Goal: Task Accomplishment & Management: Manage account settings

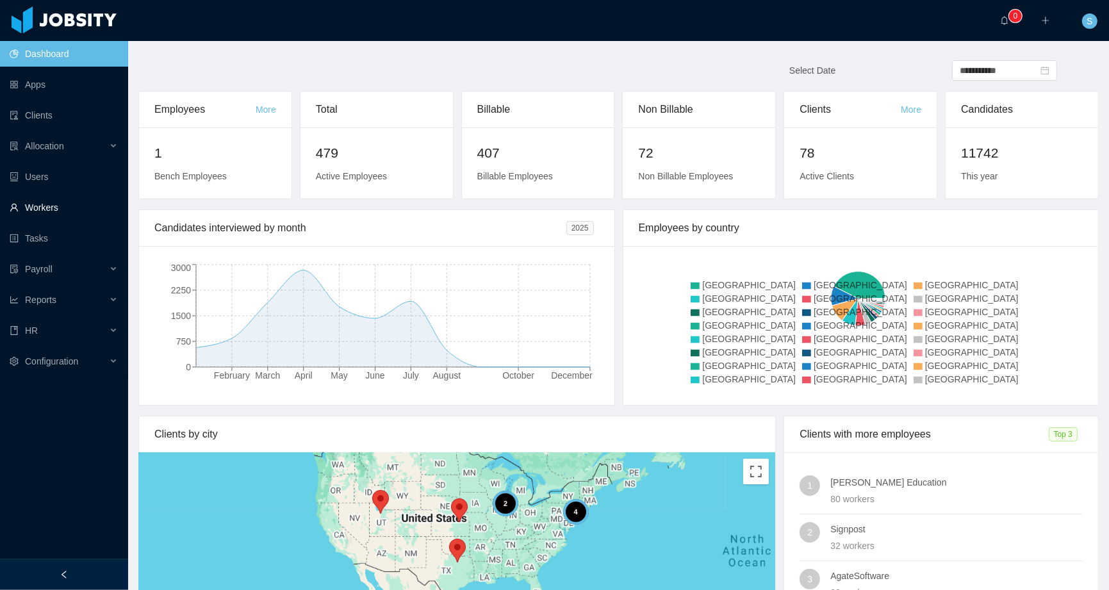
click at [43, 206] on link "Workers" at bounding box center [64, 208] width 108 height 26
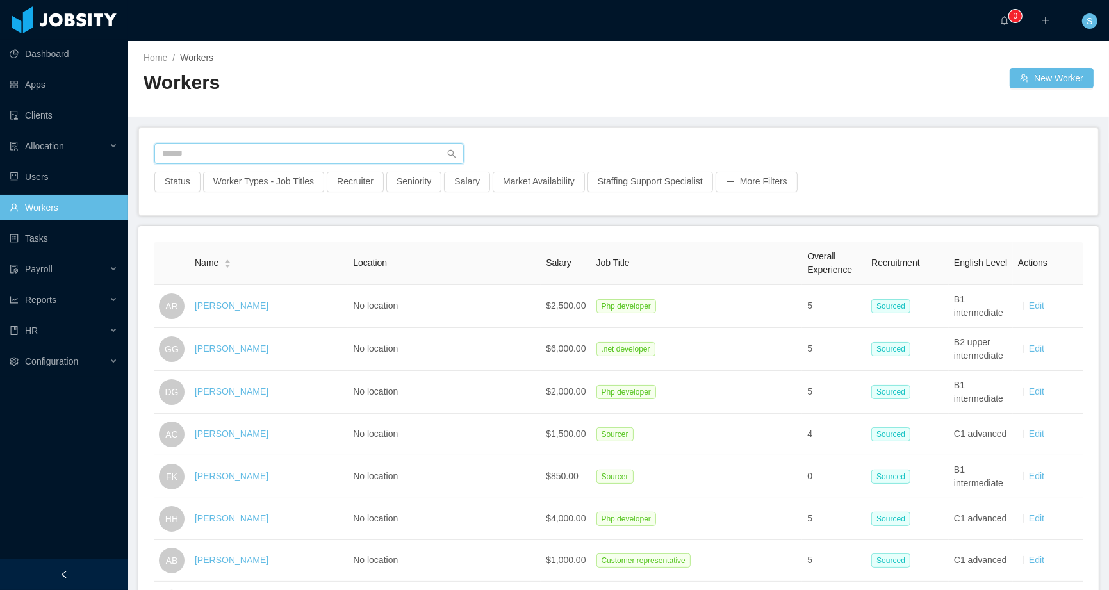
click at [202, 159] on input "text" at bounding box center [308, 153] width 309 height 20
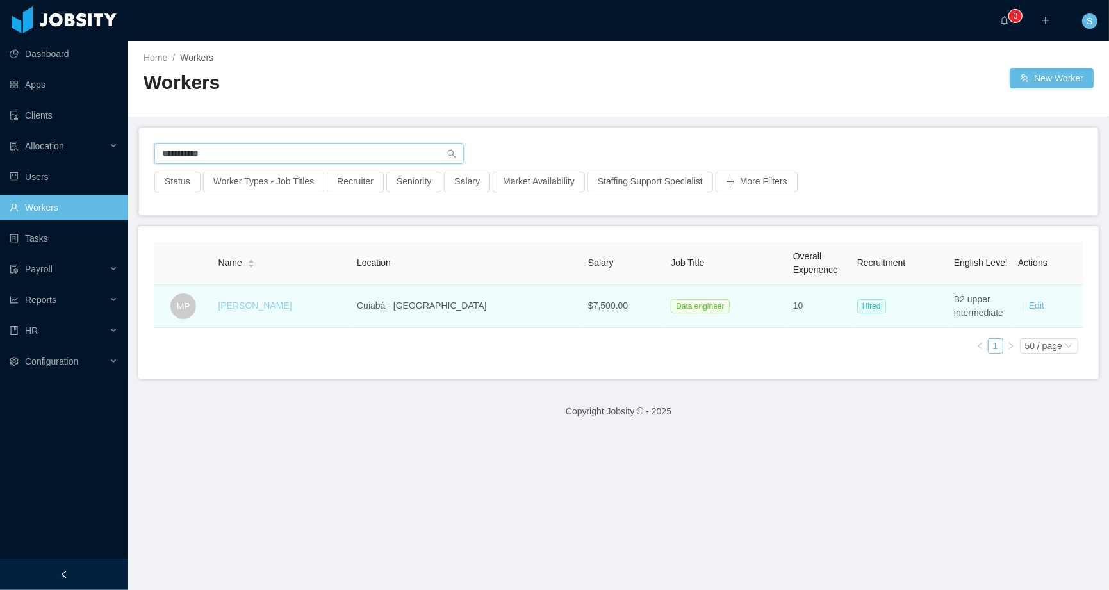
type input "**********"
click at [271, 302] on link "Marcel Pinheiro" at bounding box center [255, 305] width 74 height 10
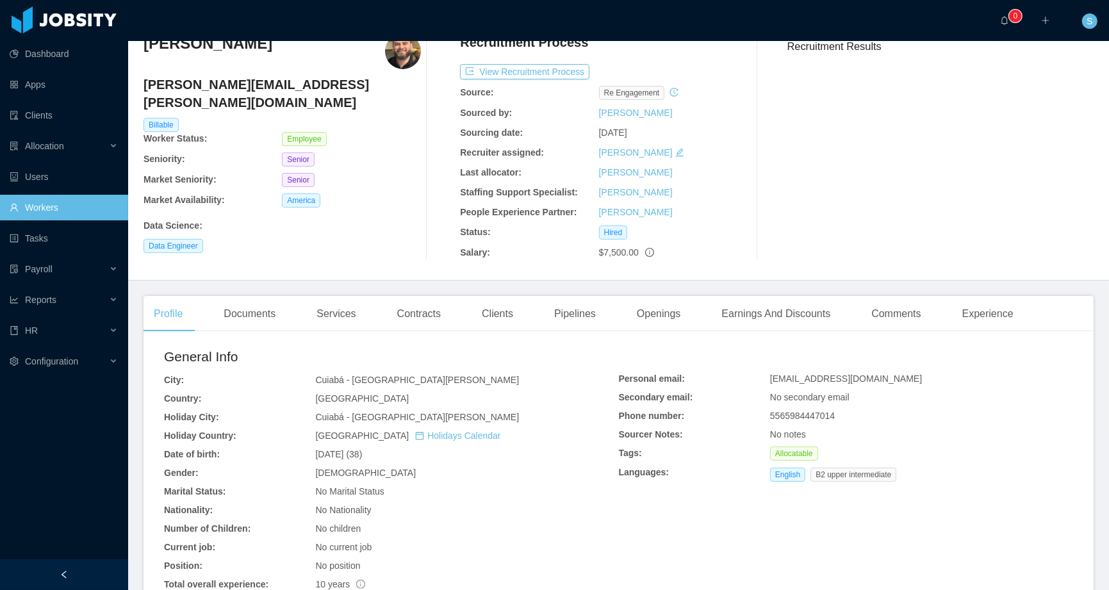
scroll to position [56, 0]
click at [252, 305] on div "Documents" at bounding box center [249, 314] width 72 height 36
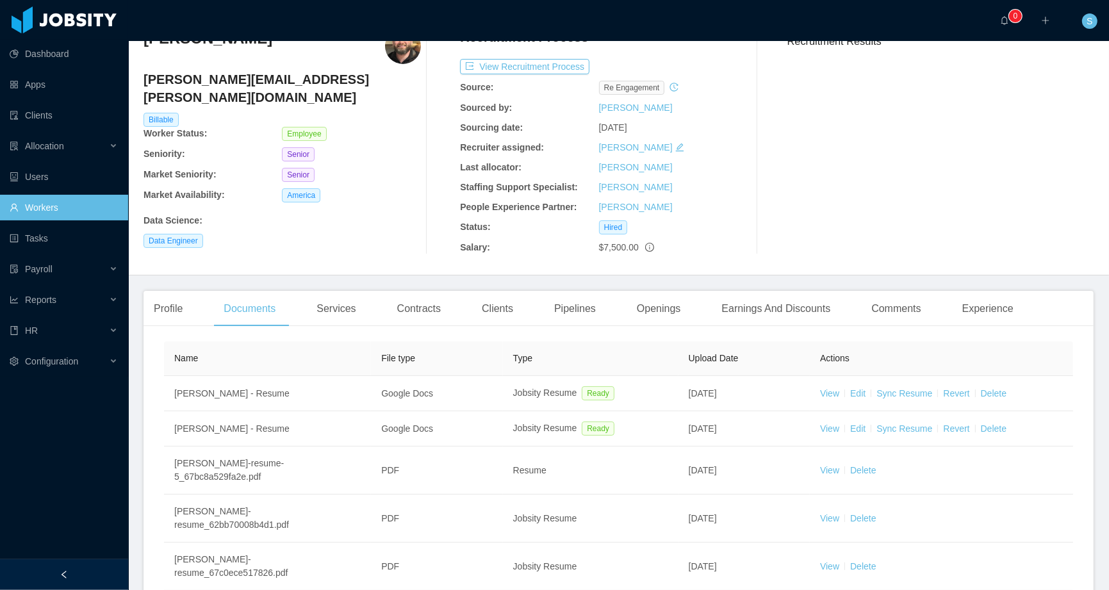
scroll to position [63, 0]
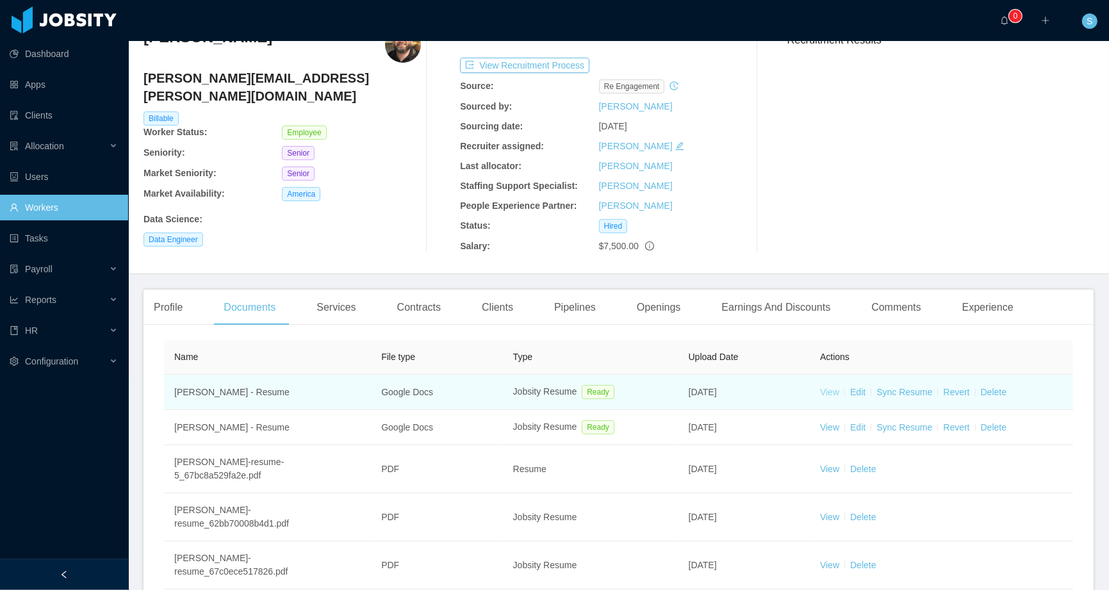
click at [828, 393] on link "View" at bounding box center [829, 392] width 19 height 10
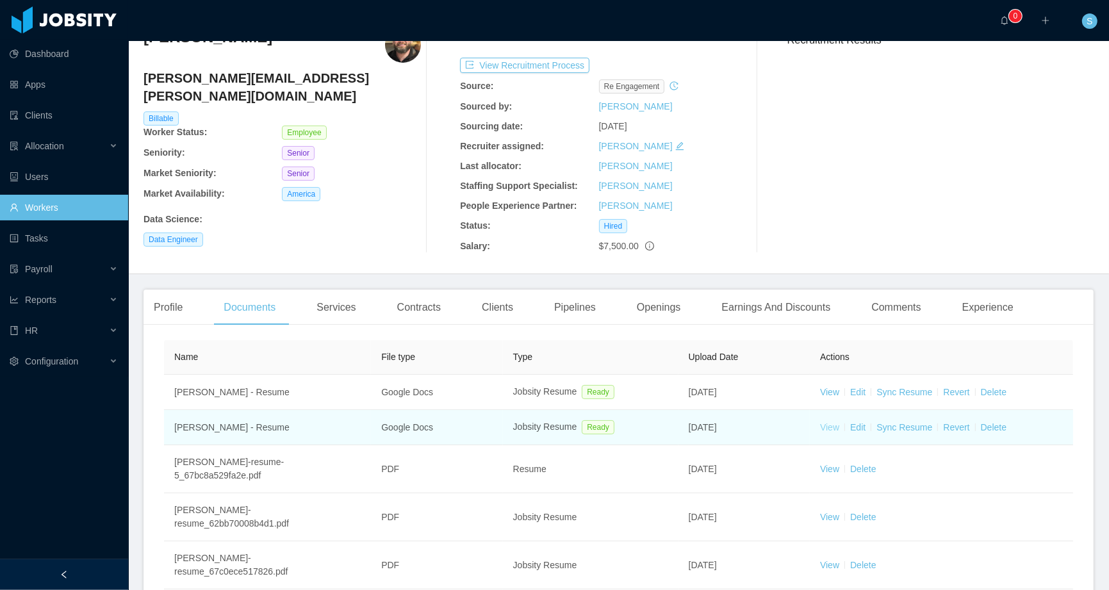
click at [820, 423] on link "View" at bounding box center [829, 427] width 19 height 10
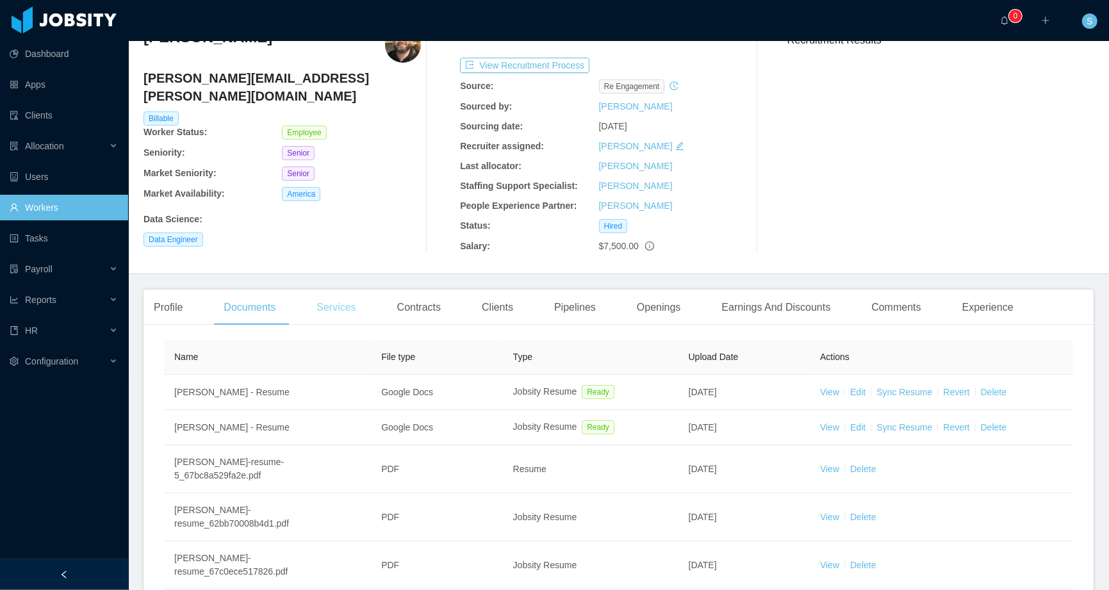
click at [339, 306] on div "Services" at bounding box center [336, 308] width 60 height 36
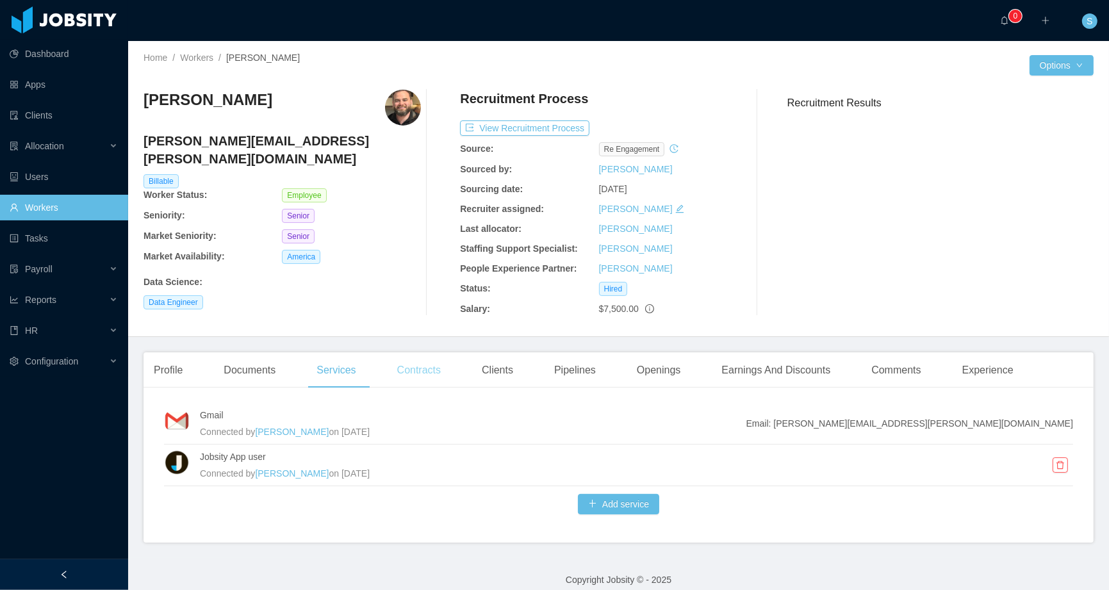
click at [413, 375] on div "Contracts" at bounding box center [419, 370] width 64 height 36
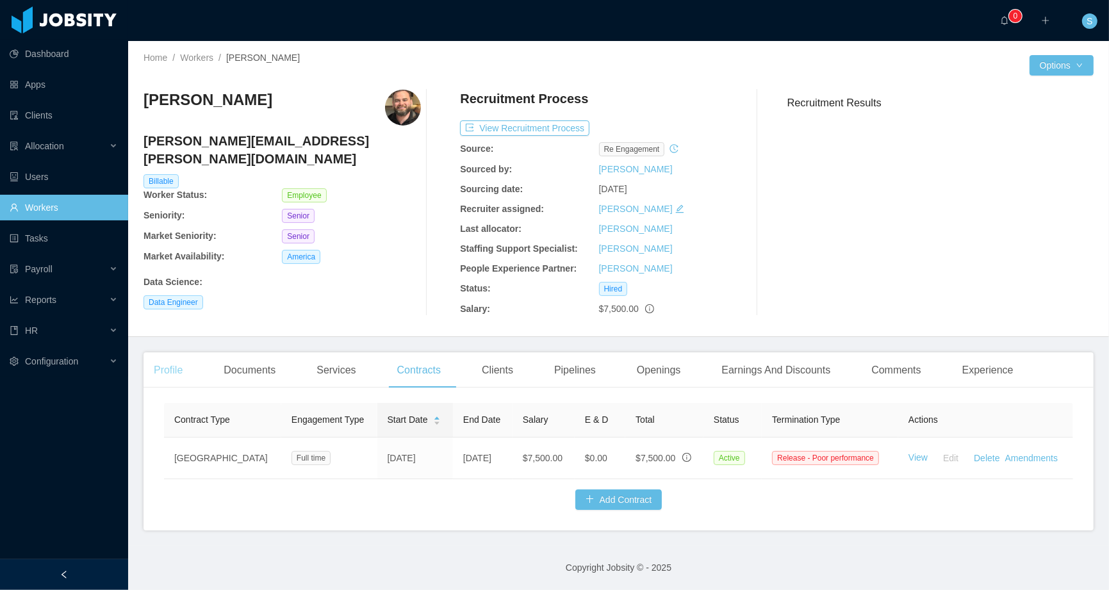
click at [156, 374] on div "Profile" at bounding box center [167, 370] width 49 height 36
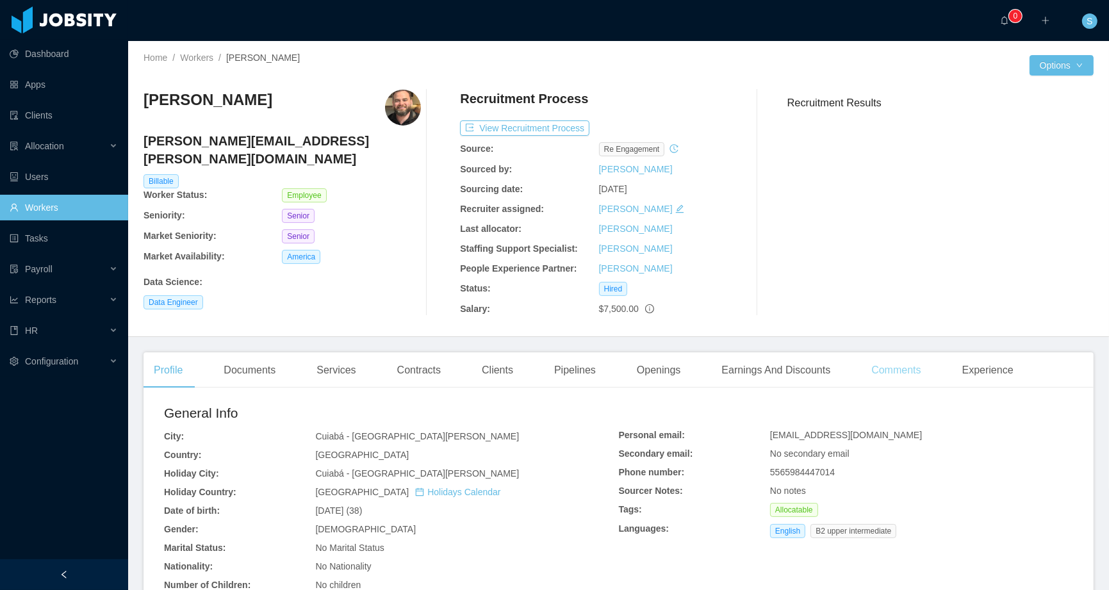
click at [919, 368] on div "Comments" at bounding box center [896, 370] width 70 height 36
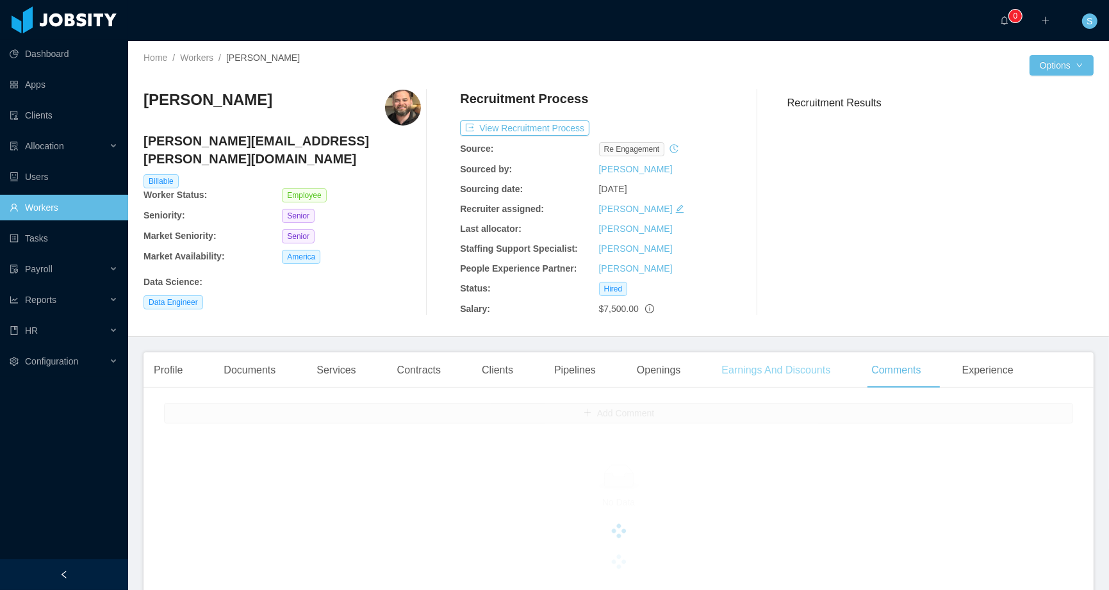
click at [757, 366] on div "Earnings And Discounts" at bounding box center [775, 370] width 129 height 36
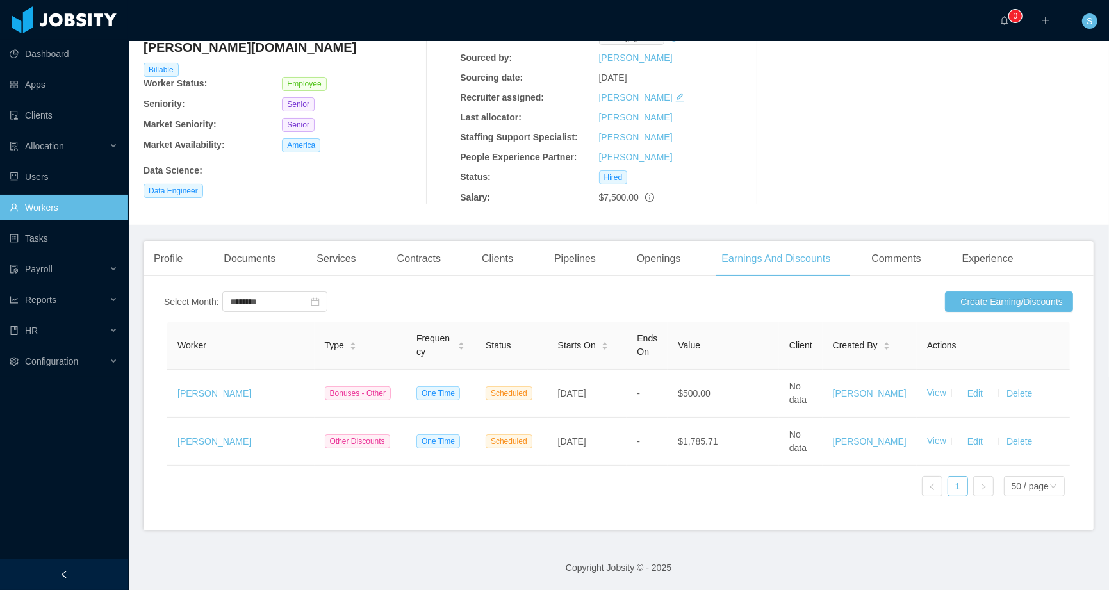
scroll to position [122, 0]
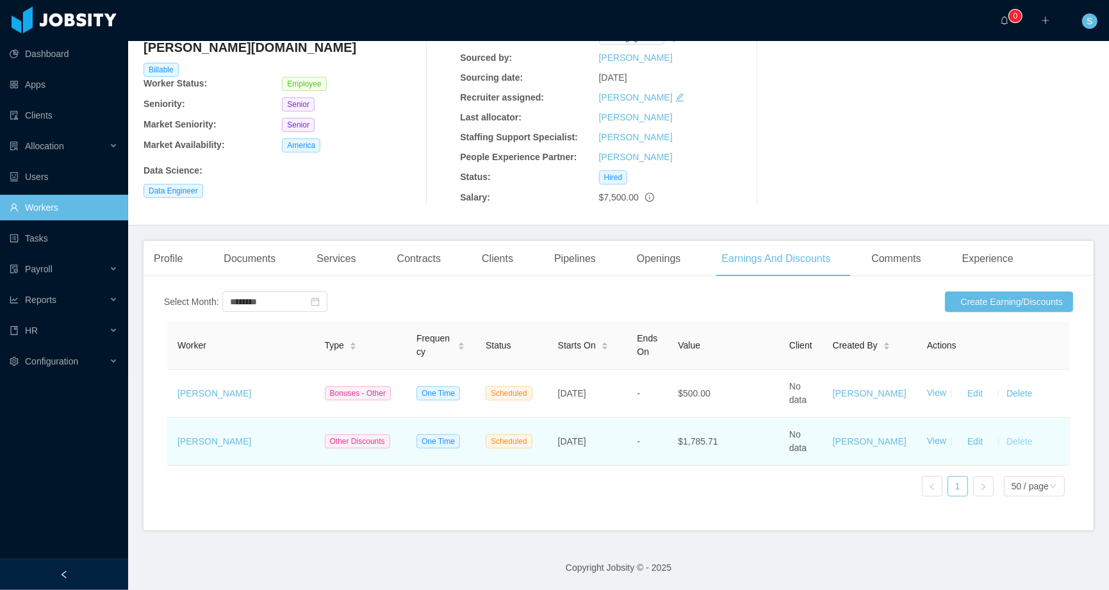
click at [1013, 433] on button "Delete" at bounding box center [1019, 441] width 31 height 20
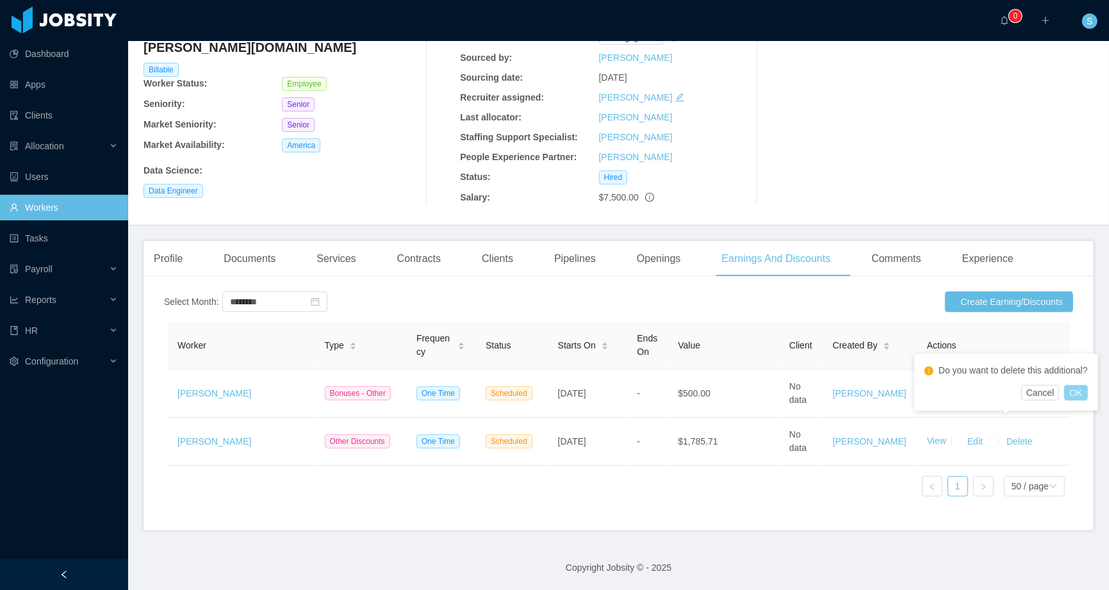
click at [1087, 391] on button "OK" at bounding box center [1075, 392] width 23 height 15
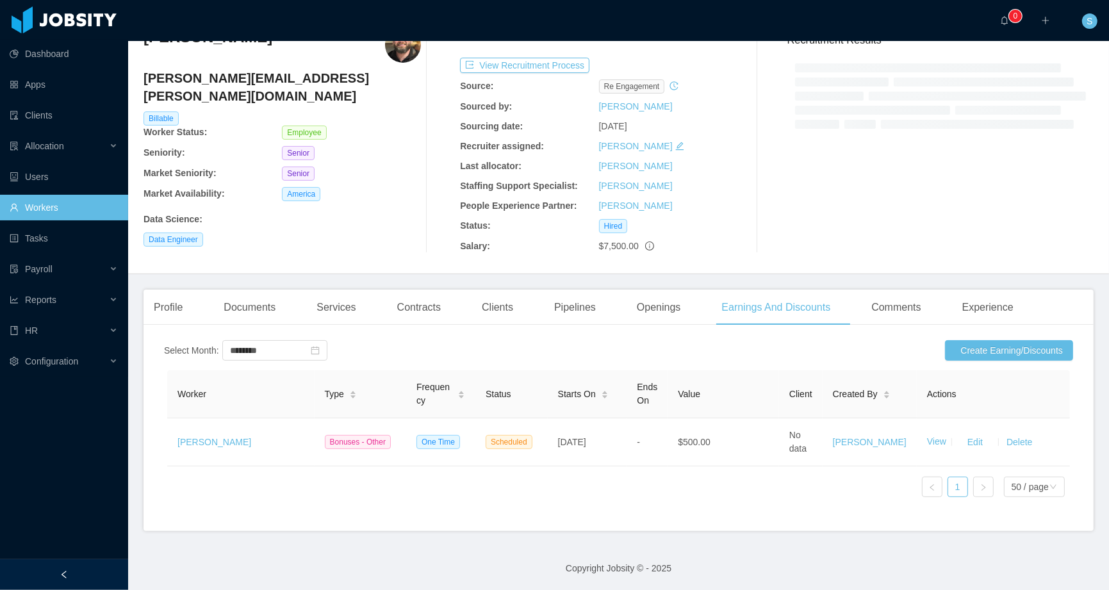
scroll to position [74, 0]
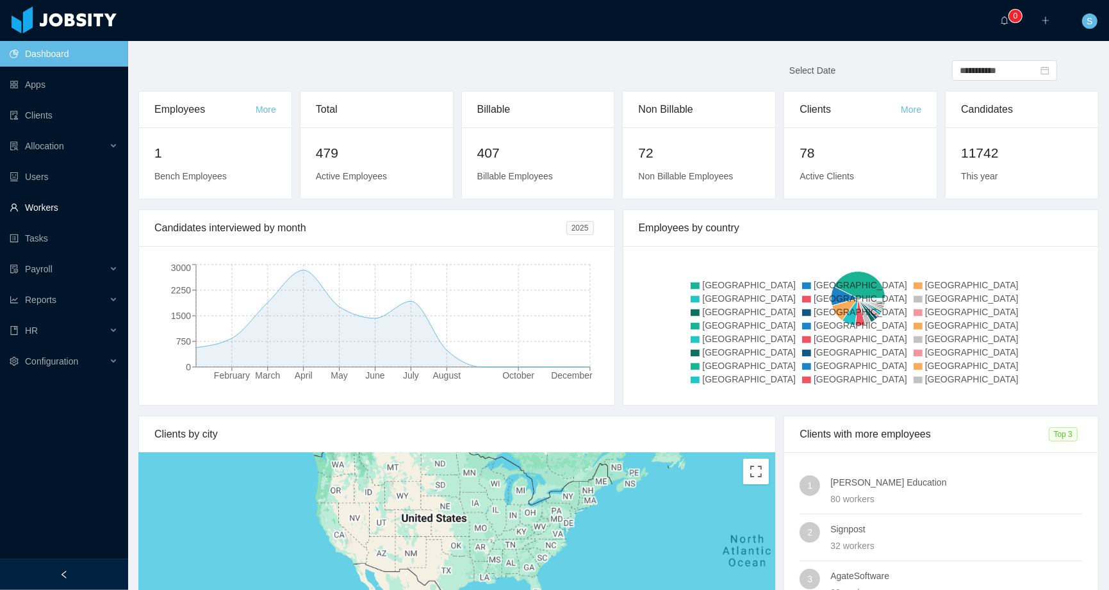
click at [40, 211] on link "Workers" at bounding box center [64, 208] width 108 height 26
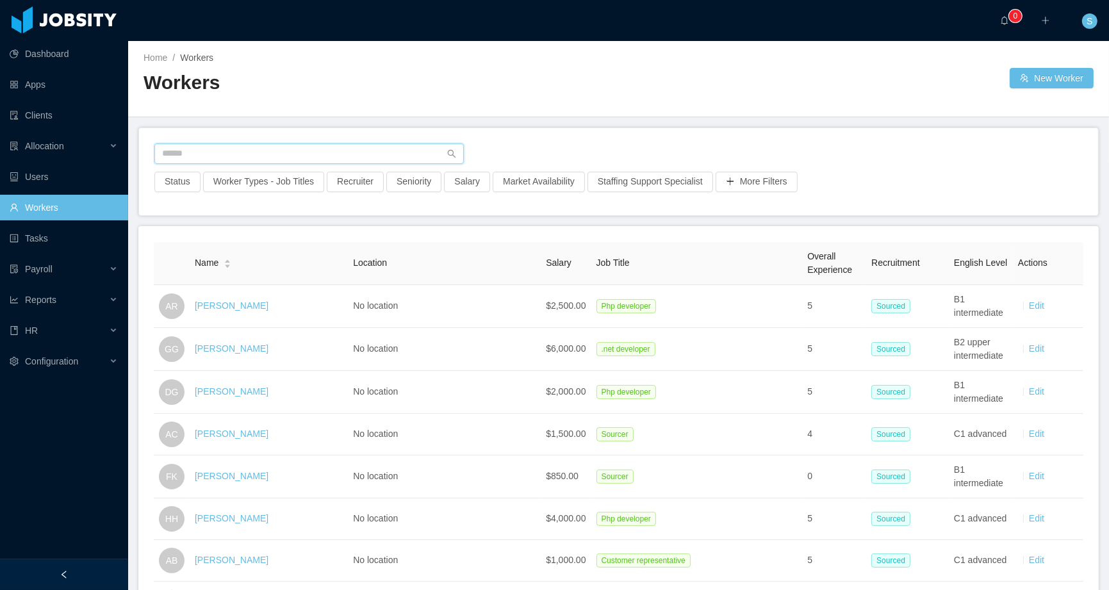
click at [272, 155] on input "text" at bounding box center [308, 153] width 309 height 20
click at [73, 331] on div "HR" at bounding box center [64, 331] width 128 height 26
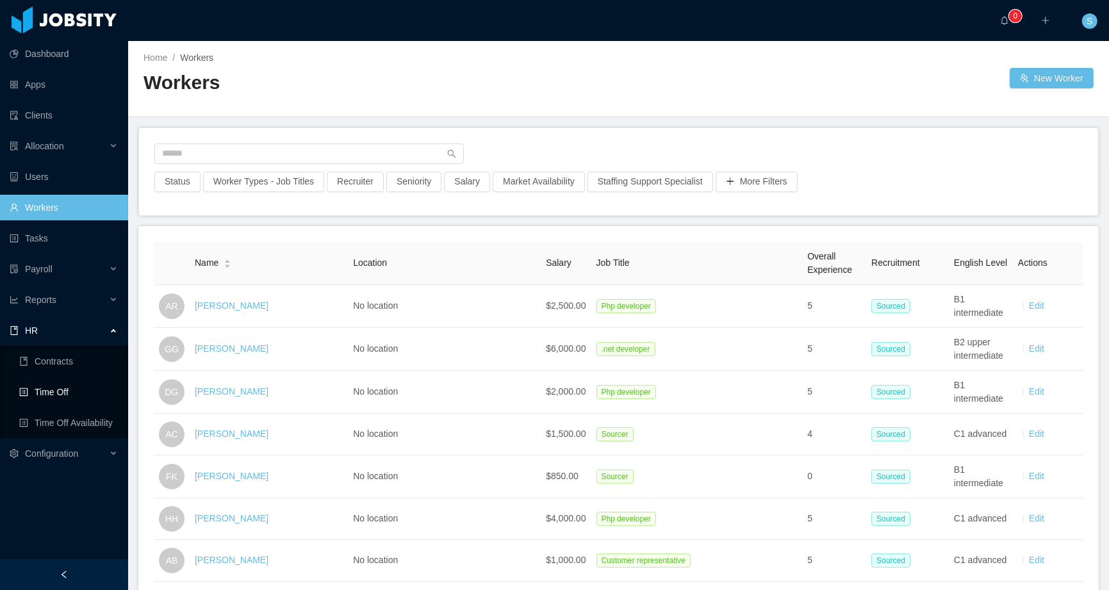
click at [66, 391] on link "Time Off" at bounding box center [68, 392] width 99 height 26
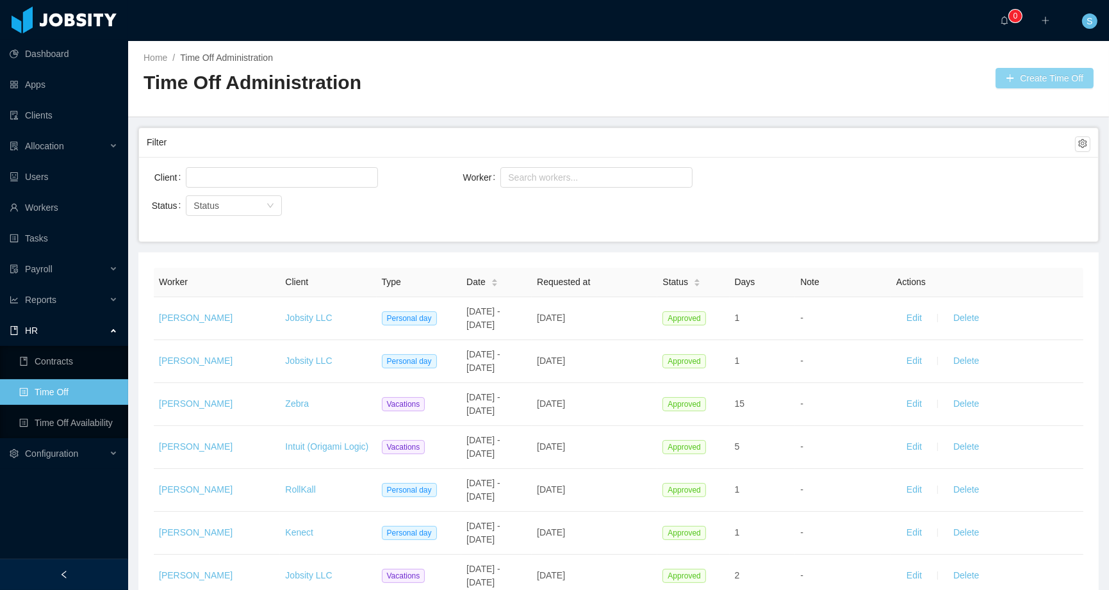
click at [1028, 72] on button "Create Time Off" at bounding box center [1044, 78] width 98 height 20
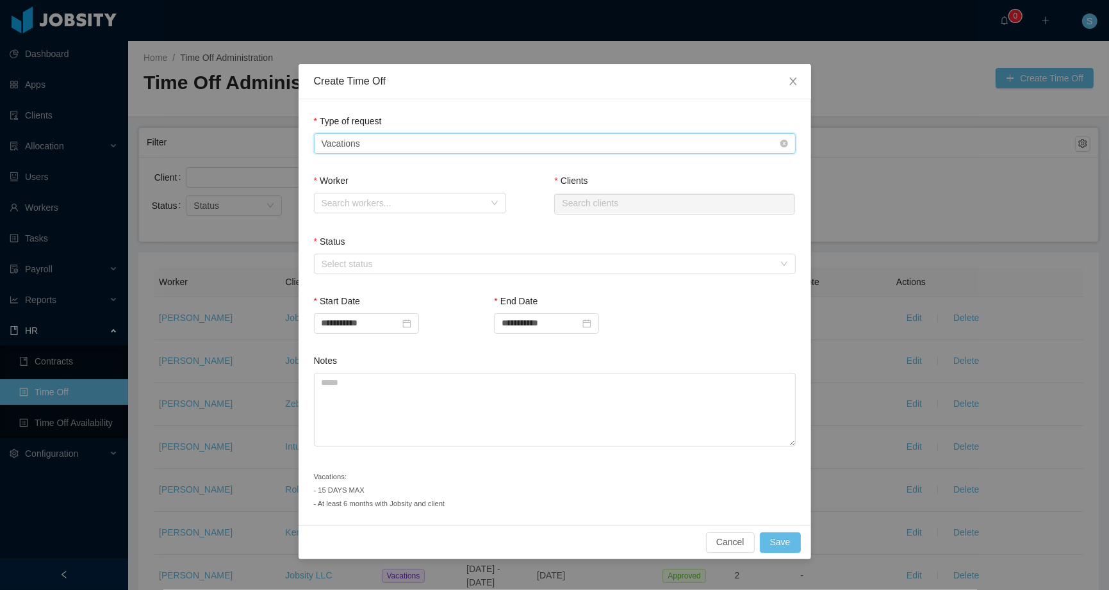
click at [474, 137] on div "Type of Request Vacations" at bounding box center [551, 143] width 458 height 19
click at [414, 206] on div "Search workers..." at bounding box center [403, 203] width 163 height 13
type input "****"
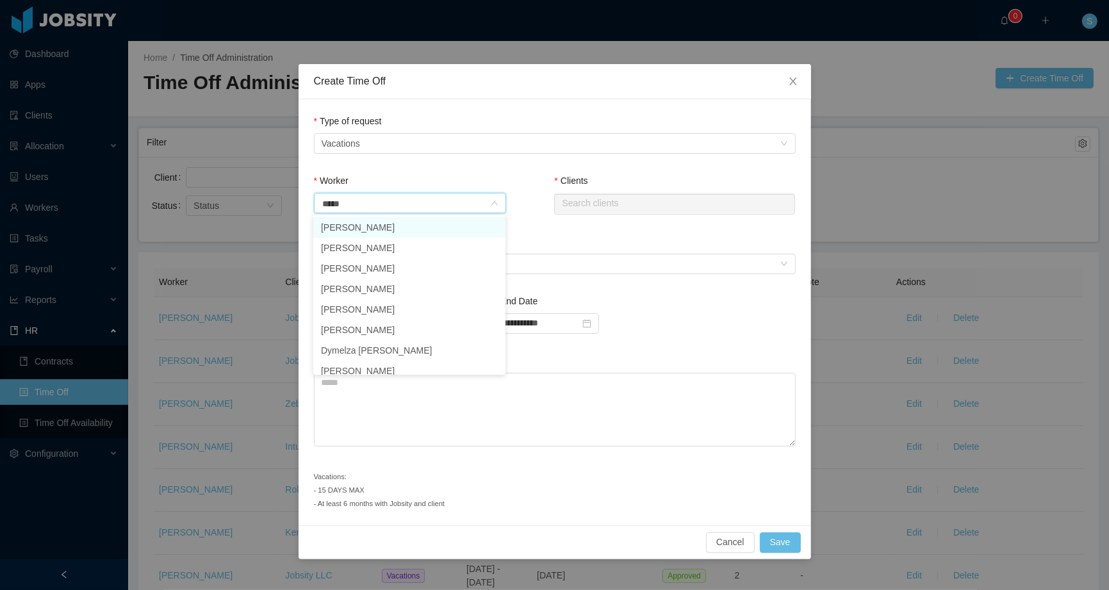
click at [403, 222] on li "Tais Jaques" at bounding box center [409, 227] width 192 height 20
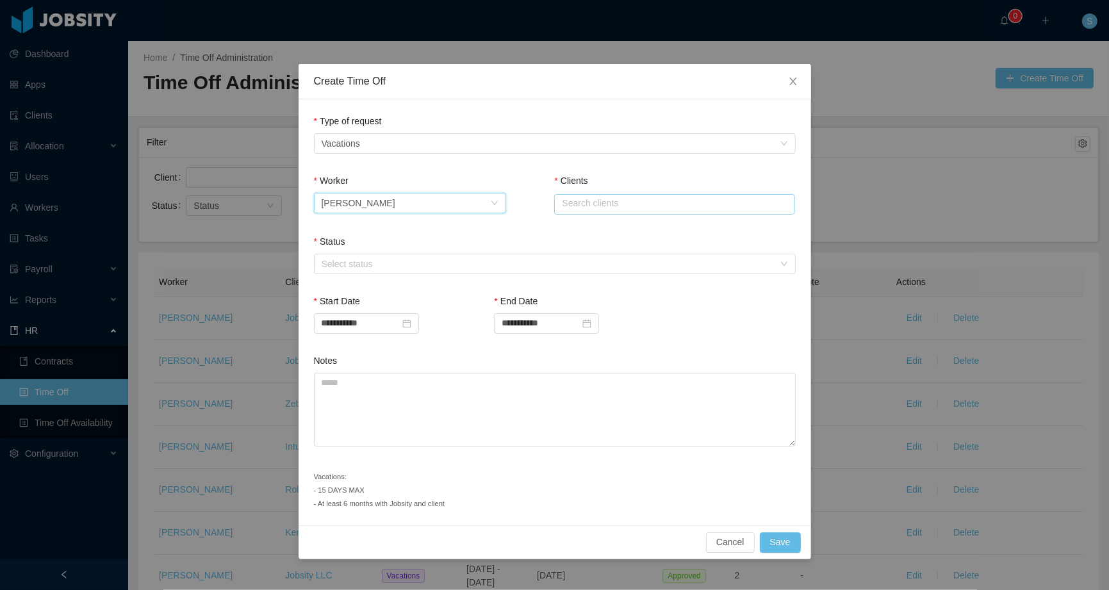
click at [659, 196] on input "text" at bounding box center [674, 204] width 241 height 20
click at [630, 232] on li "Hibu" at bounding box center [674, 228] width 241 height 20
type input "****"
click at [393, 325] on input "**********" at bounding box center [366, 323] width 105 height 20
click at [451, 450] on div "22" at bounding box center [449, 448] width 15 height 15
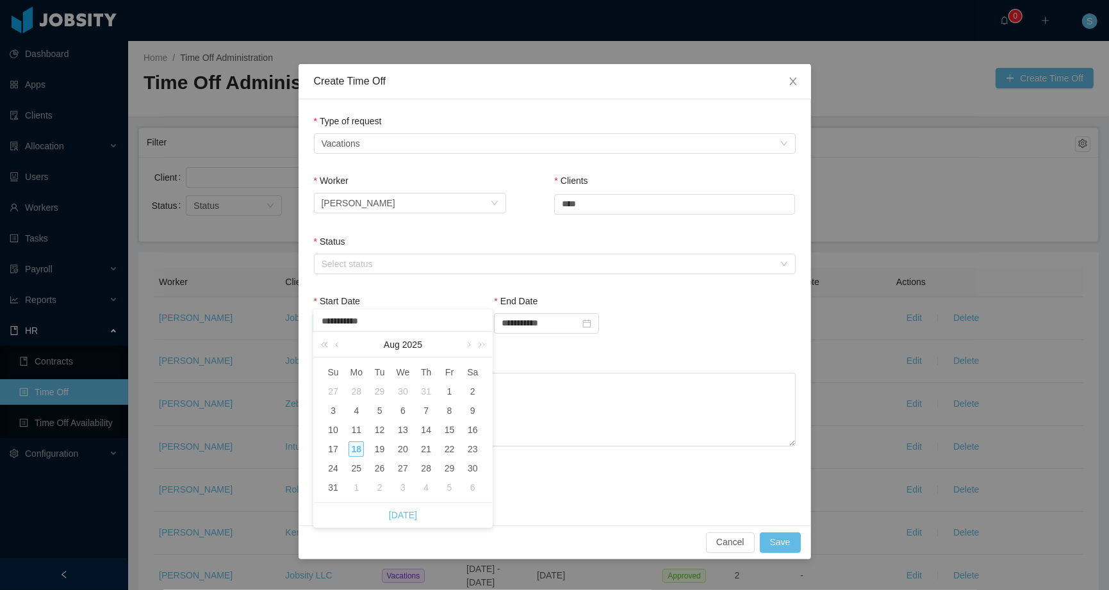
type input "**********"
click at [570, 323] on input "**********" at bounding box center [546, 323] width 105 height 20
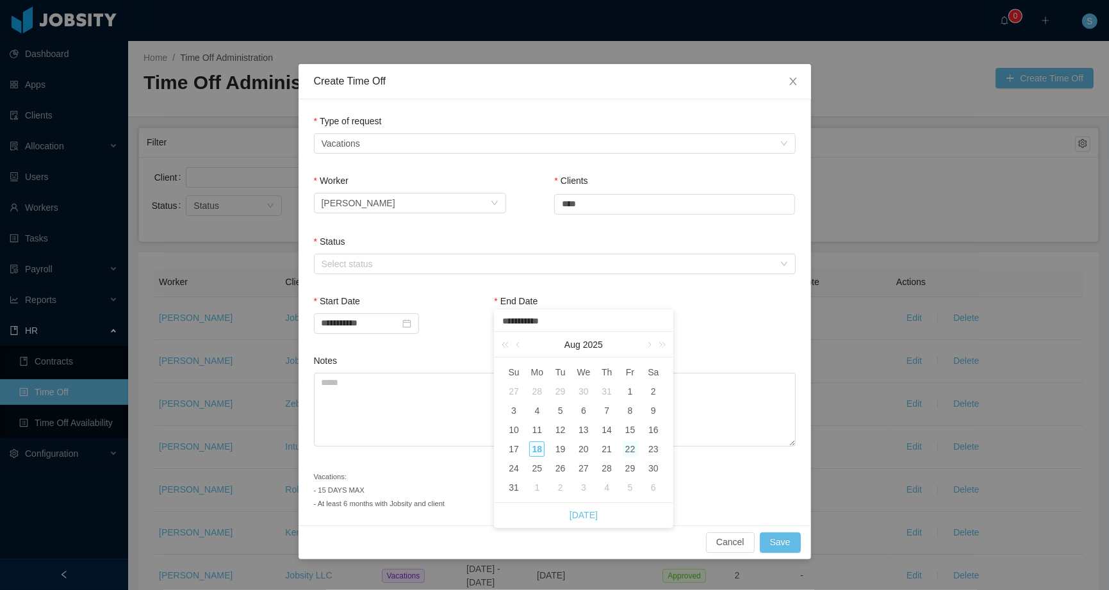
click at [630, 453] on div "22" at bounding box center [630, 448] width 15 height 15
type input "**********"
click at [487, 406] on textarea "Notes" at bounding box center [555, 410] width 482 height 74
click at [448, 258] on div "Select status" at bounding box center [548, 264] width 452 height 13
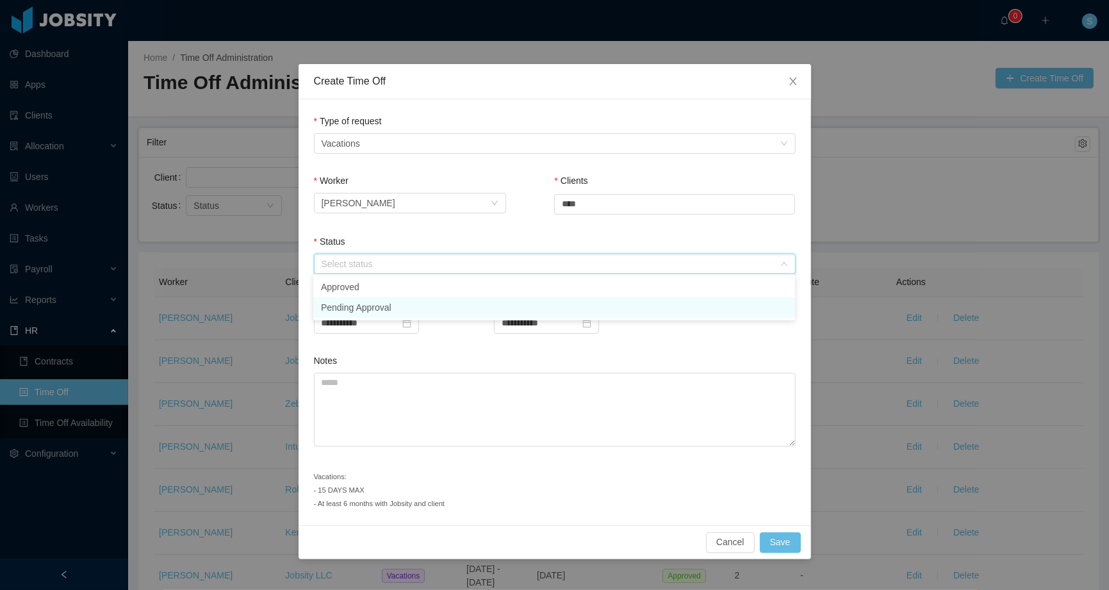
click at [423, 306] on li "Pending Approval" at bounding box center [554, 307] width 482 height 20
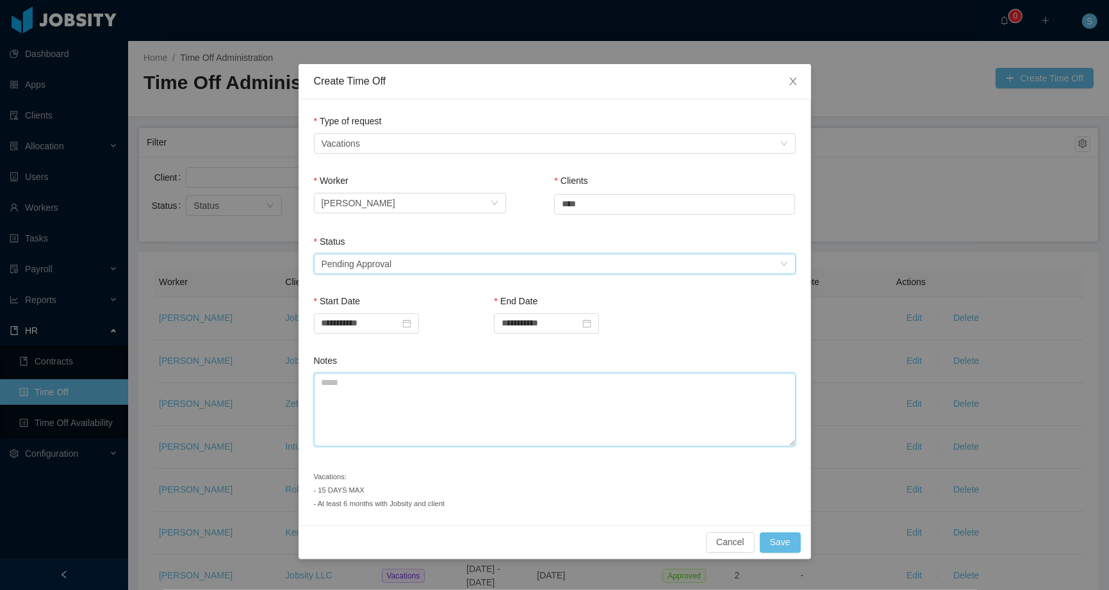
click at [400, 418] on textarea "Notes" at bounding box center [555, 410] width 482 height 74
type textarea "**********"
click at [778, 537] on button "Save" at bounding box center [780, 542] width 41 height 20
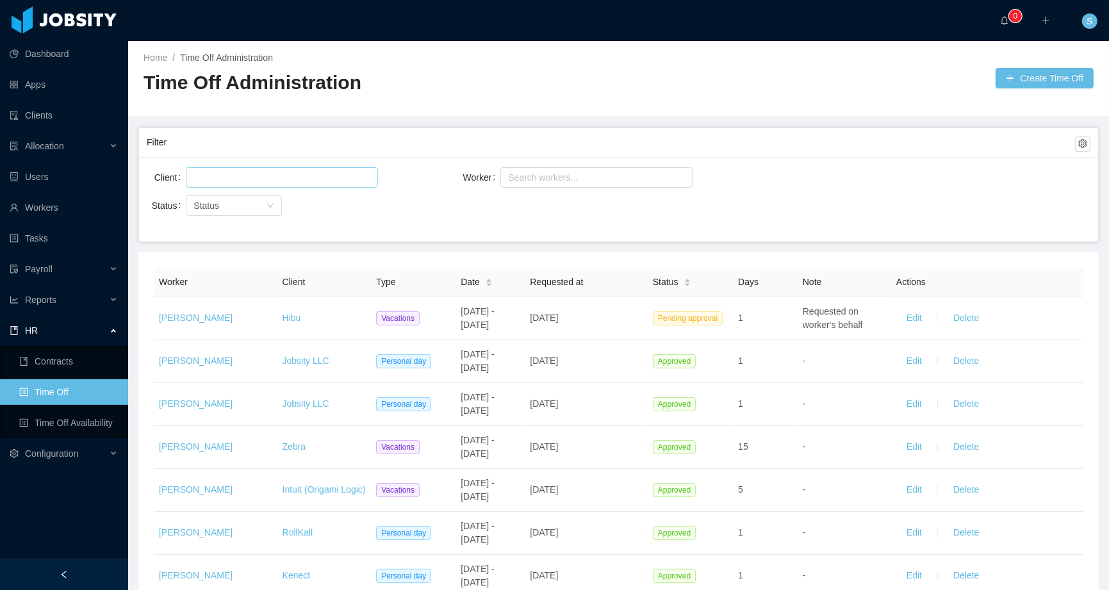
click at [306, 168] on div at bounding box center [280, 177] width 181 height 19
click at [828, 168] on div "Client Worker Search workers..." at bounding box center [619, 185] width 944 height 41
click at [56, 420] on link "Time Off Availability" at bounding box center [68, 423] width 99 height 26
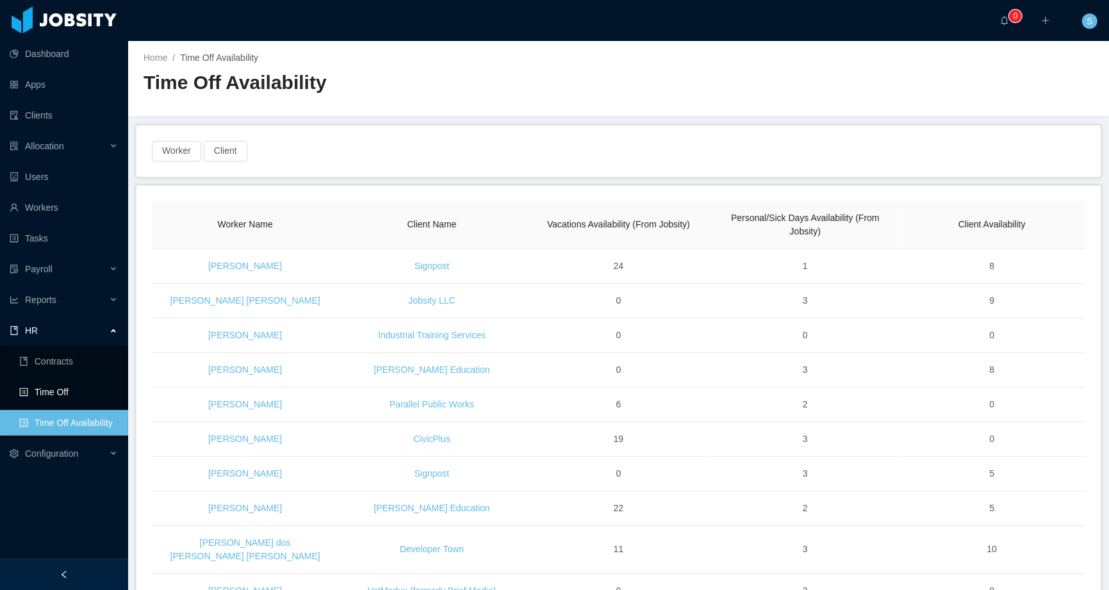
click at [49, 386] on link "Time Off" at bounding box center [68, 392] width 99 height 26
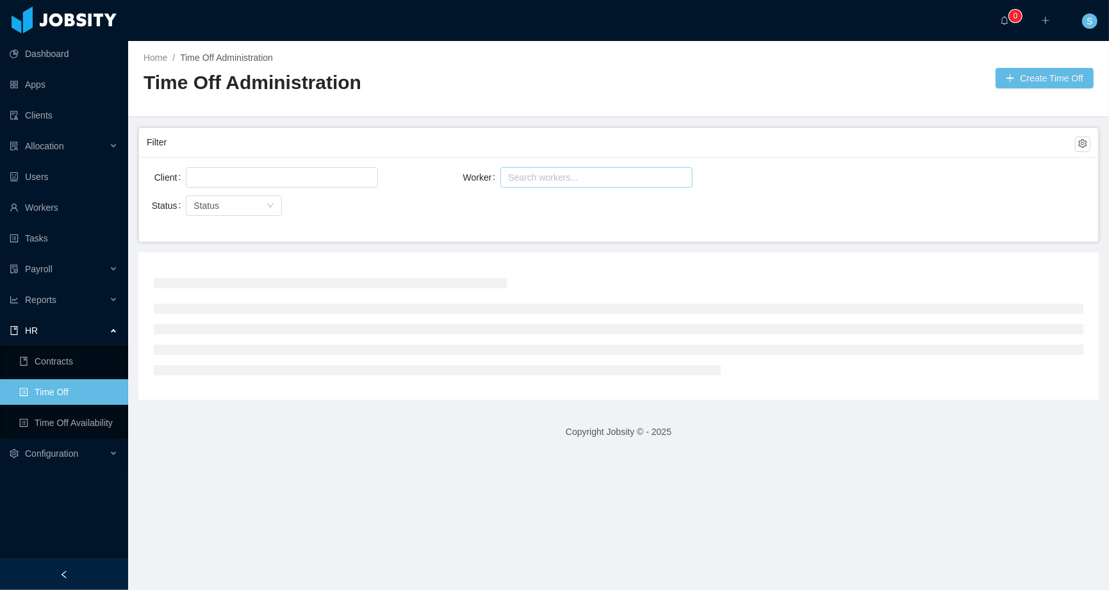
click at [552, 174] on div "Search workers..." at bounding box center [590, 177] width 165 height 13
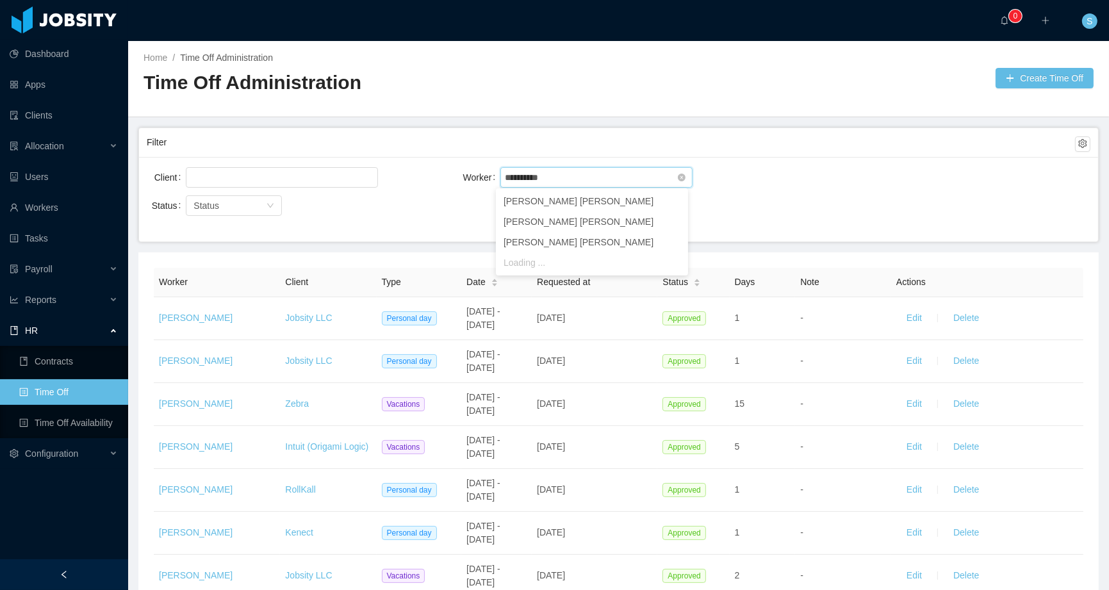
type input "**********"
click at [581, 257] on li "Ivan Rodriguez" at bounding box center [592, 262] width 192 height 20
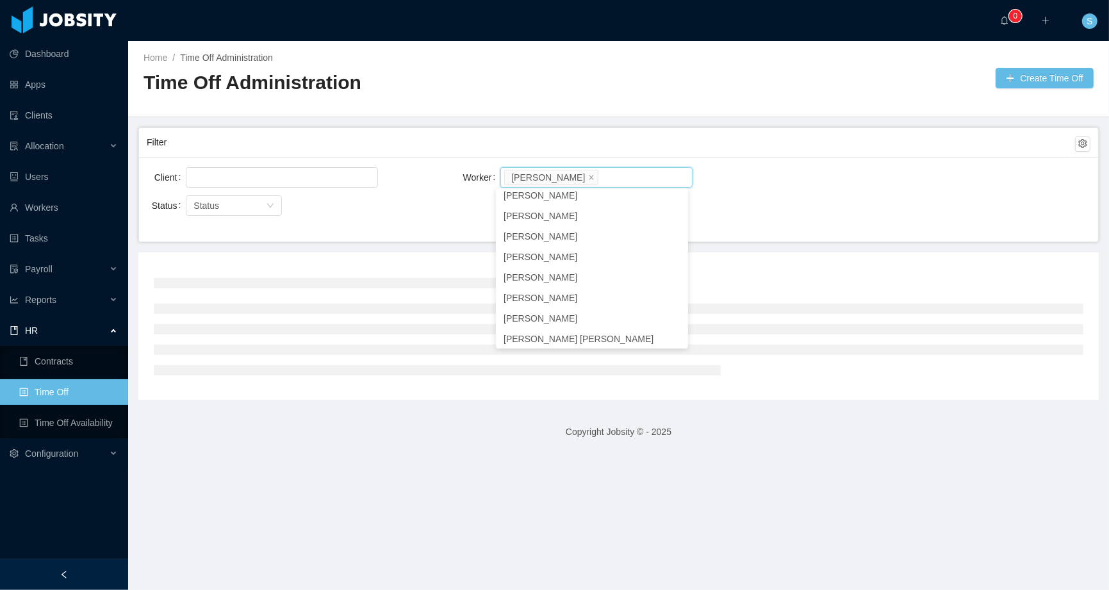
scroll to position [64, 0]
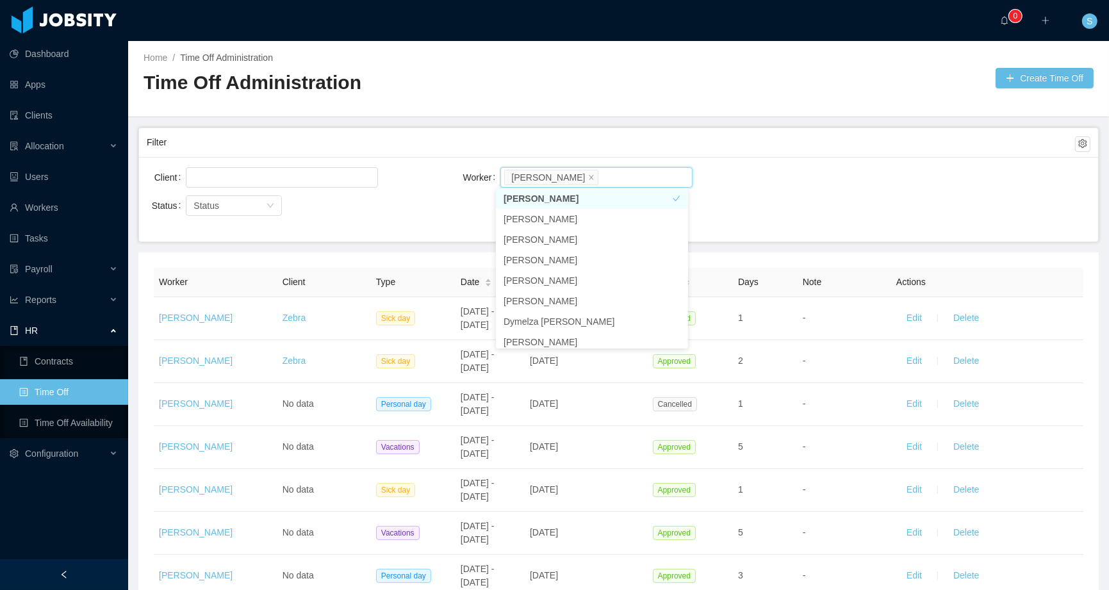
click at [364, 224] on div "Status Status" at bounding box center [304, 213] width 315 height 41
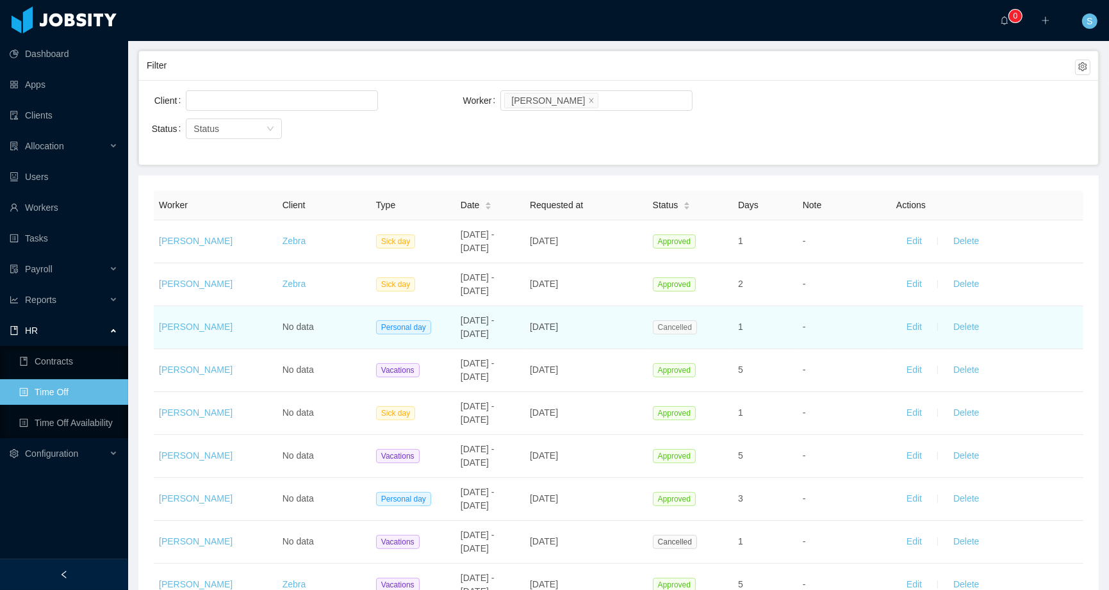
scroll to position [862, 0]
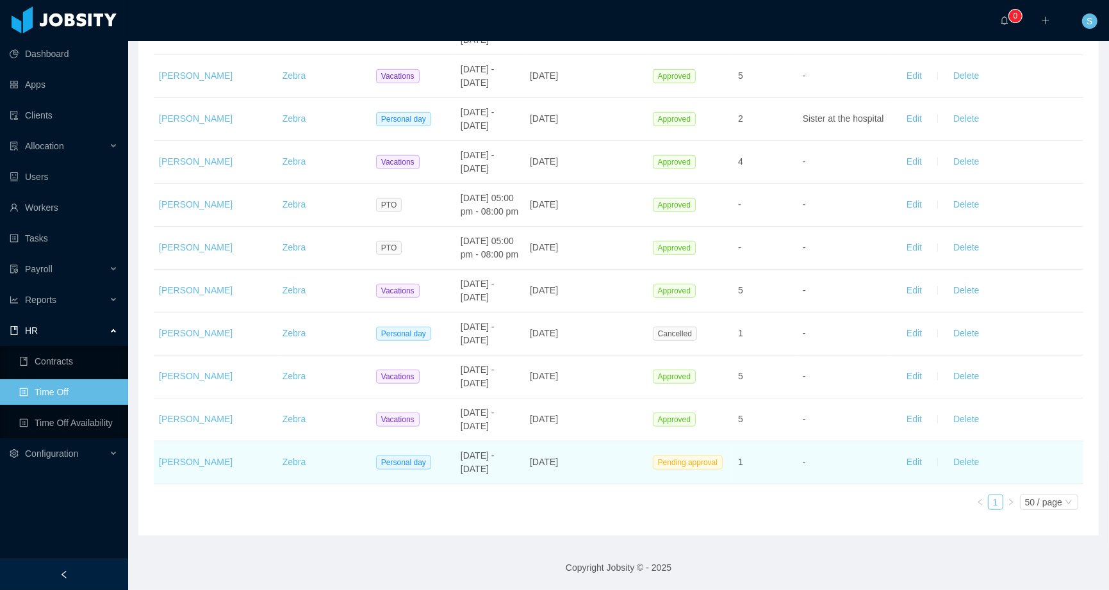
click at [865, 463] on td "-" at bounding box center [845, 462] width 94 height 43
click at [906, 462] on button "Edit" at bounding box center [914, 462] width 36 height 20
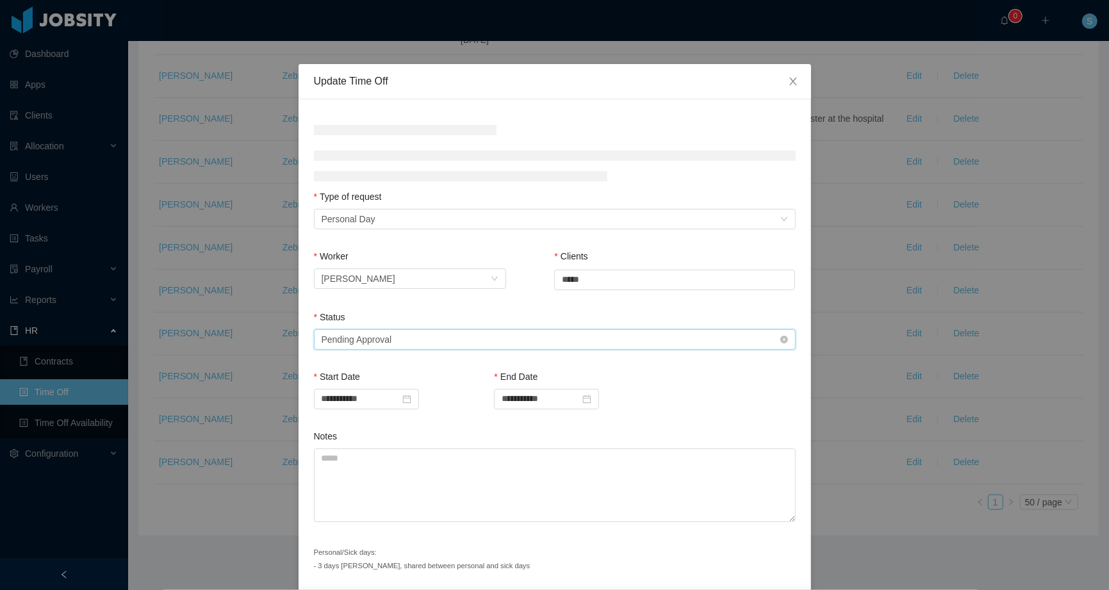
click at [383, 336] on div "Pending Approval" at bounding box center [357, 339] width 70 height 19
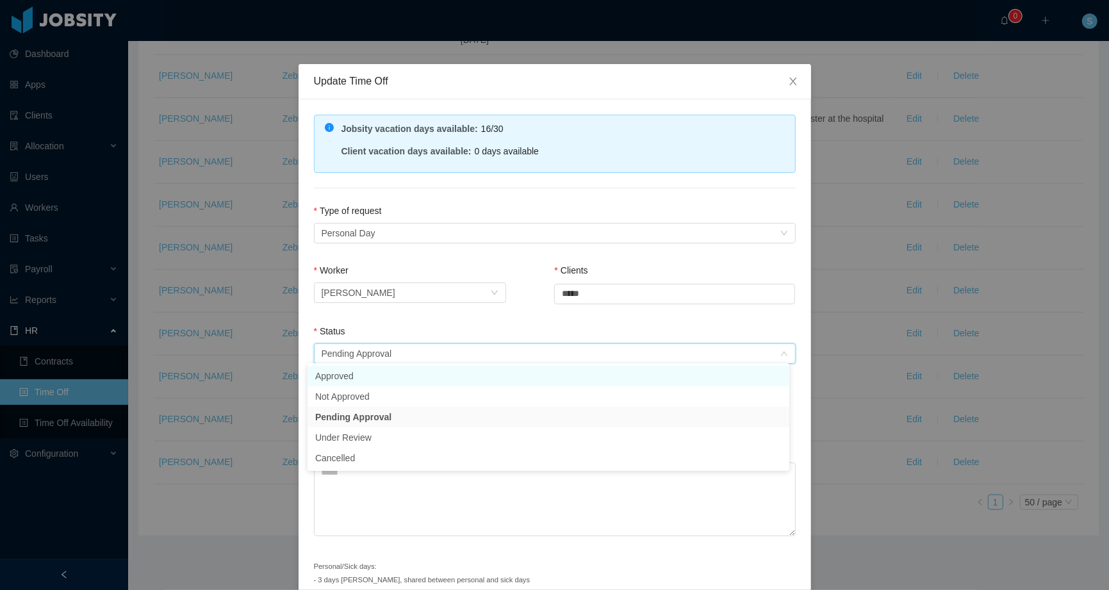
click at [363, 378] on li "Approved" at bounding box center [548, 376] width 482 height 20
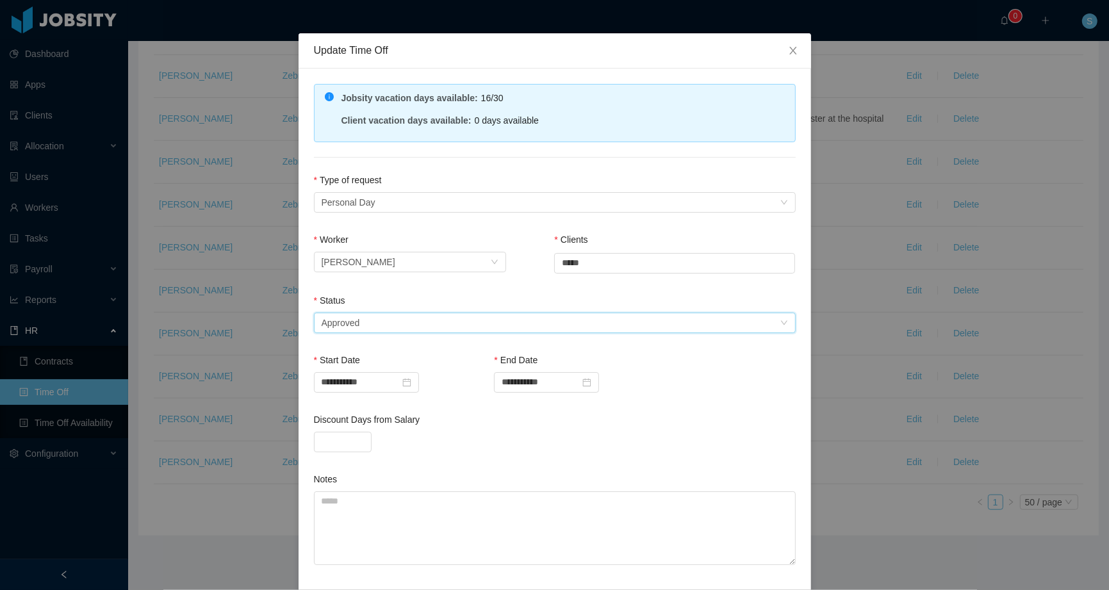
scroll to position [117, 0]
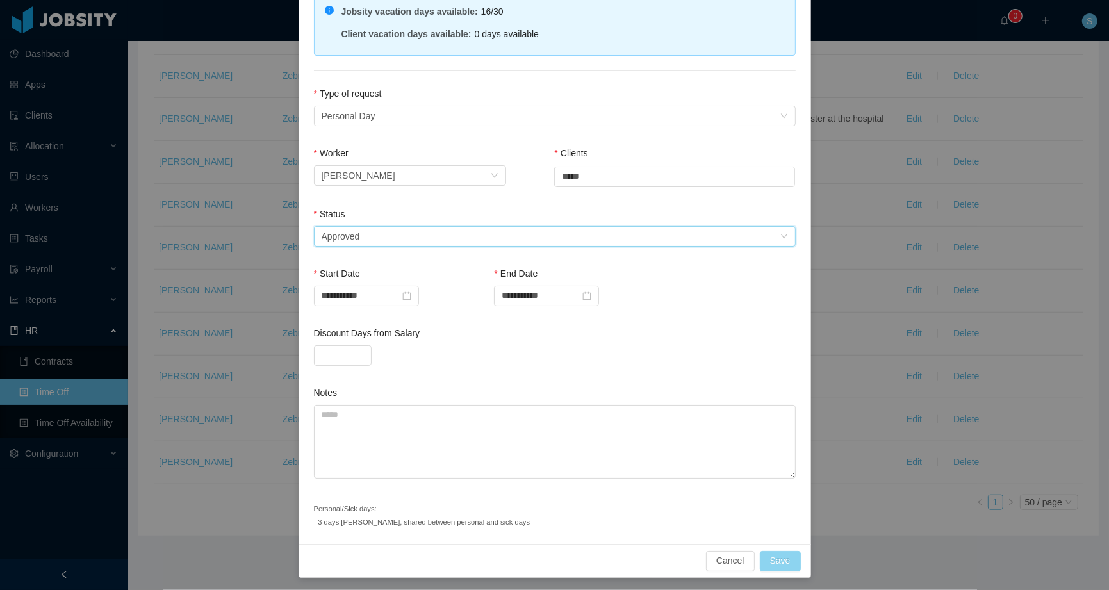
click at [772, 563] on button "Save" at bounding box center [780, 561] width 41 height 20
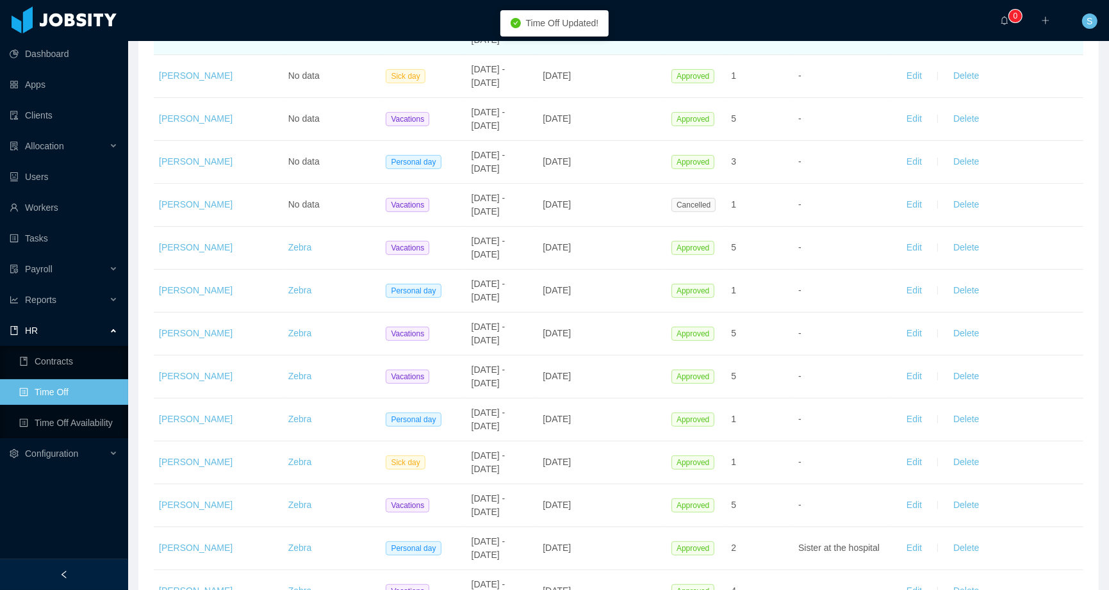
scroll to position [0, 0]
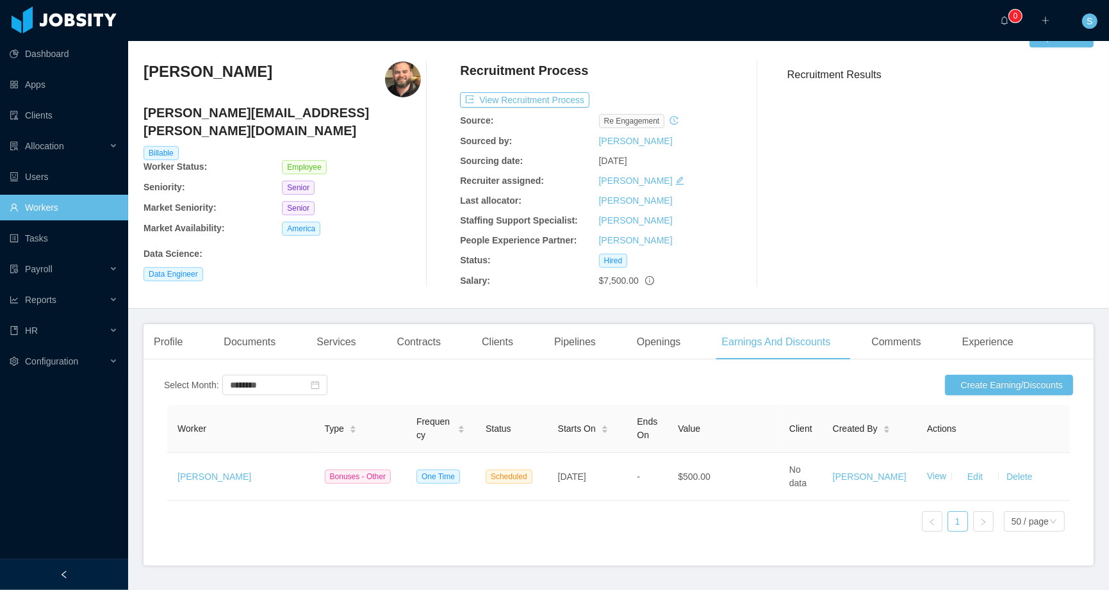
scroll to position [47, 0]
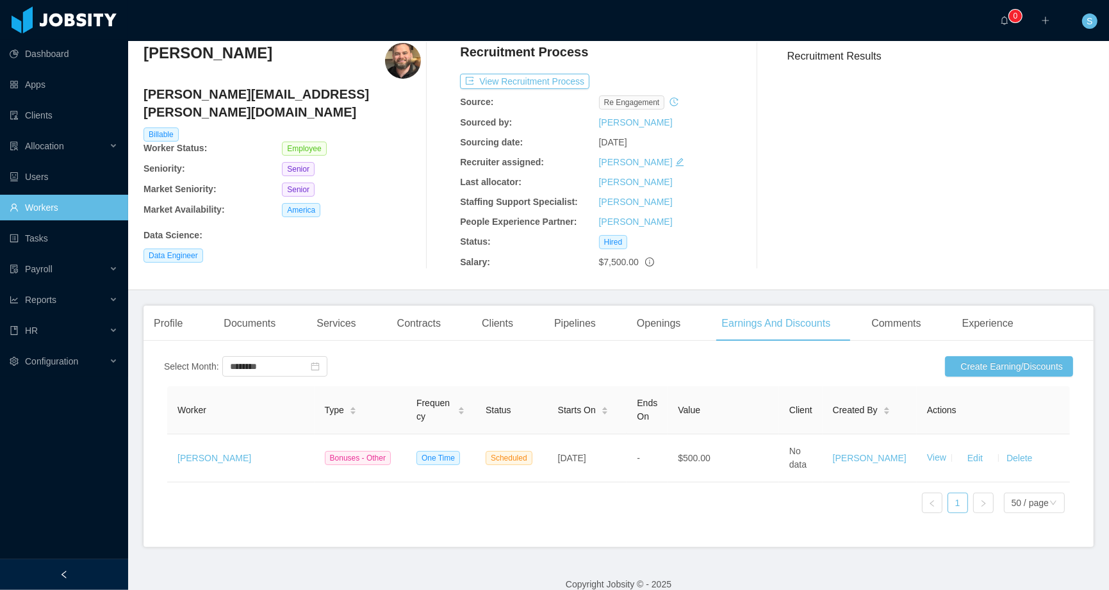
click at [41, 192] on ul "Dashboard Apps Clients Allocation Users Workers Tasks Payroll Reports HR Config…" at bounding box center [64, 207] width 128 height 338
click at [44, 202] on link "Workers" at bounding box center [64, 208] width 108 height 26
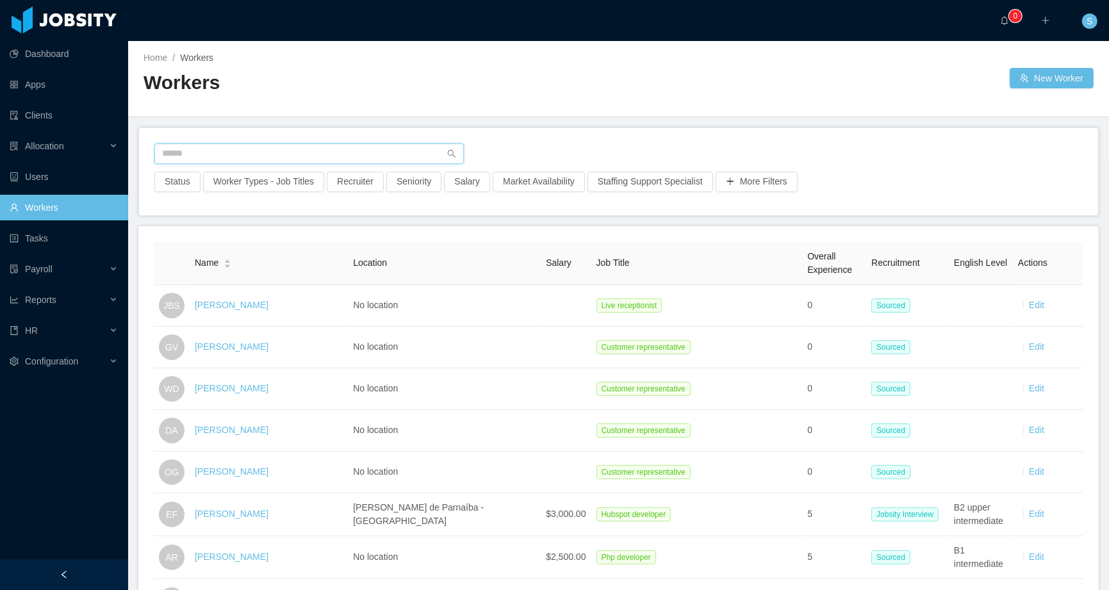
click at [261, 150] on input "text" at bounding box center [308, 153] width 309 height 20
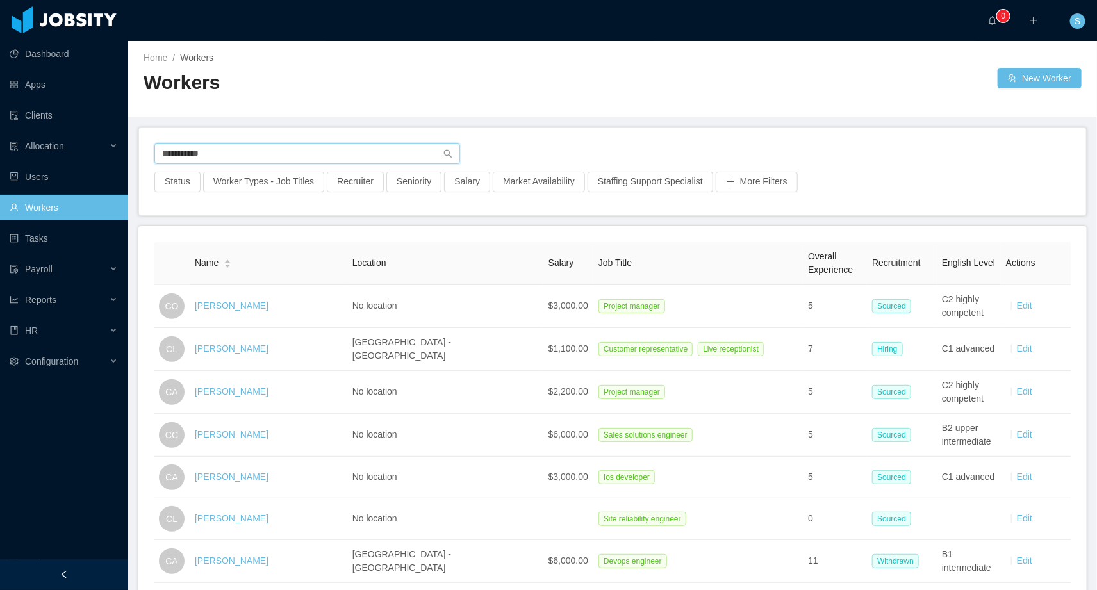
click at [229, 151] on input "**********" at bounding box center [307, 153] width 306 height 20
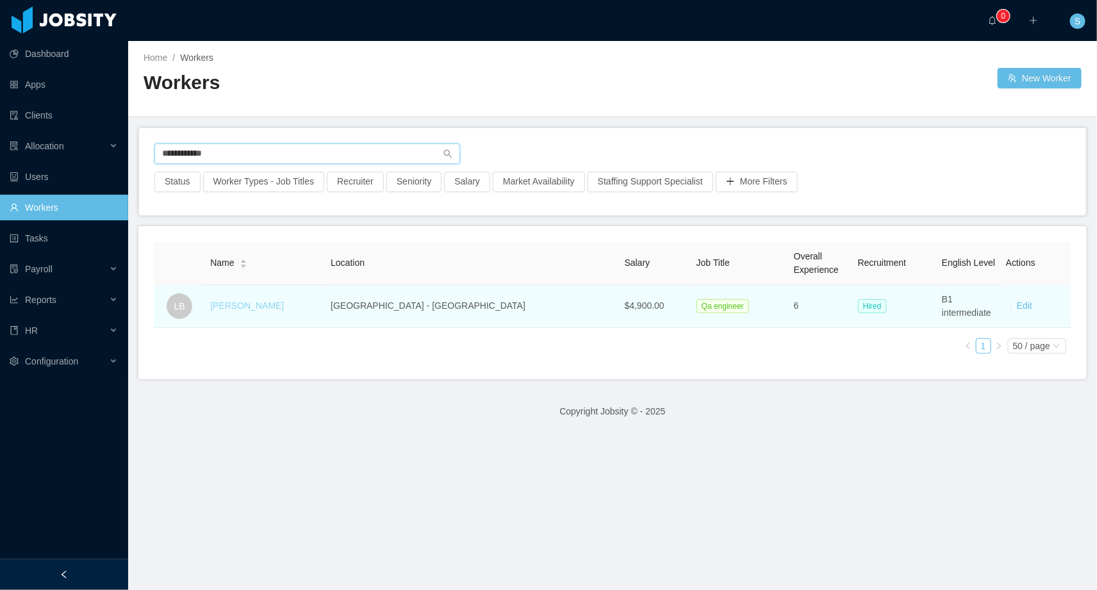
type input "**********"
click at [284, 309] on link "Leonardo Bumbeers" at bounding box center [247, 305] width 74 height 10
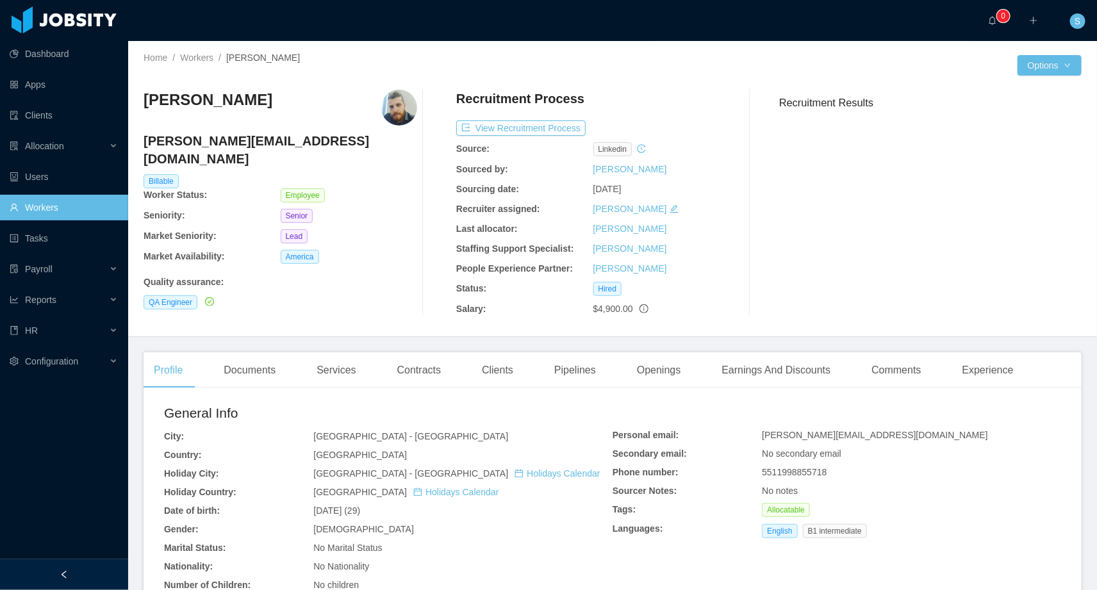
click at [54, 206] on link "Workers" at bounding box center [64, 208] width 108 height 26
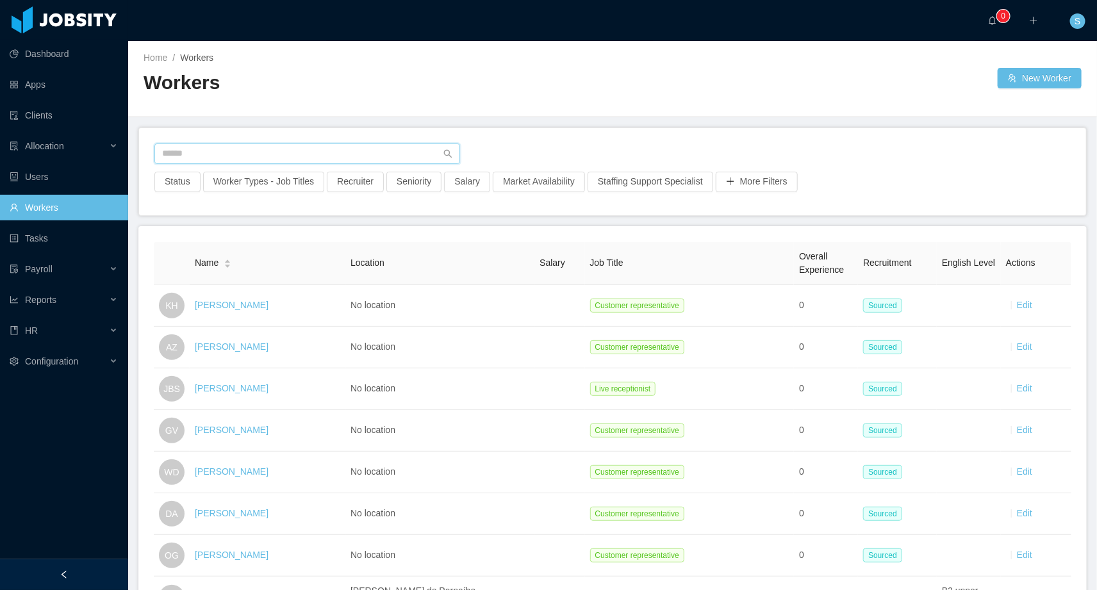
click at [236, 149] on input "text" at bounding box center [307, 153] width 306 height 20
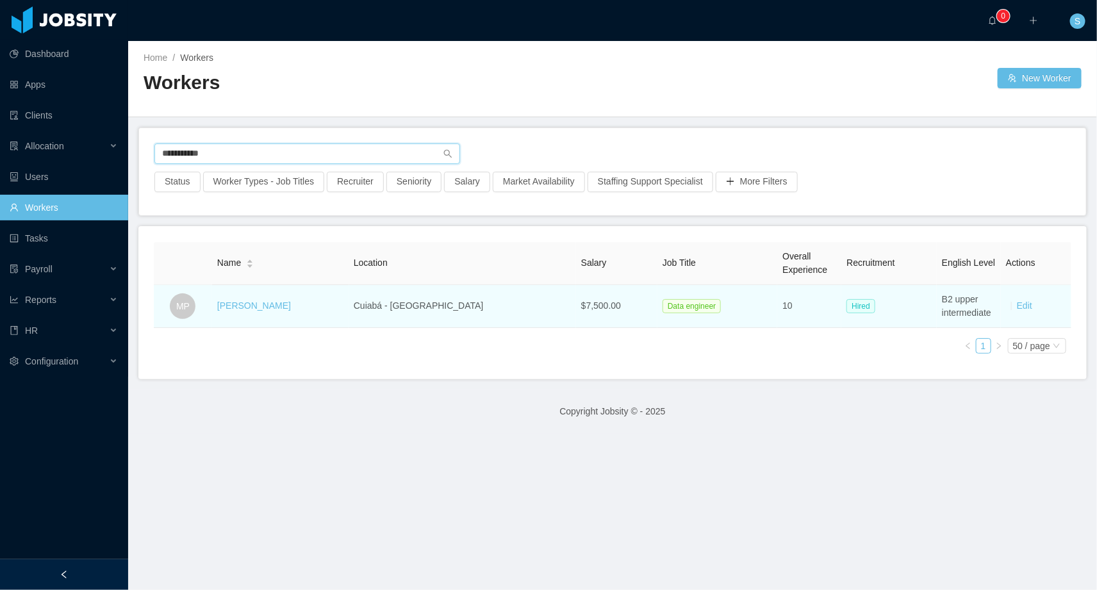
type input "**********"
click at [295, 296] on td "[PERSON_NAME]" at bounding box center [280, 306] width 136 height 43
click at [282, 301] on link "[PERSON_NAME]" at bounding box center [254, 305] width 74 height 10
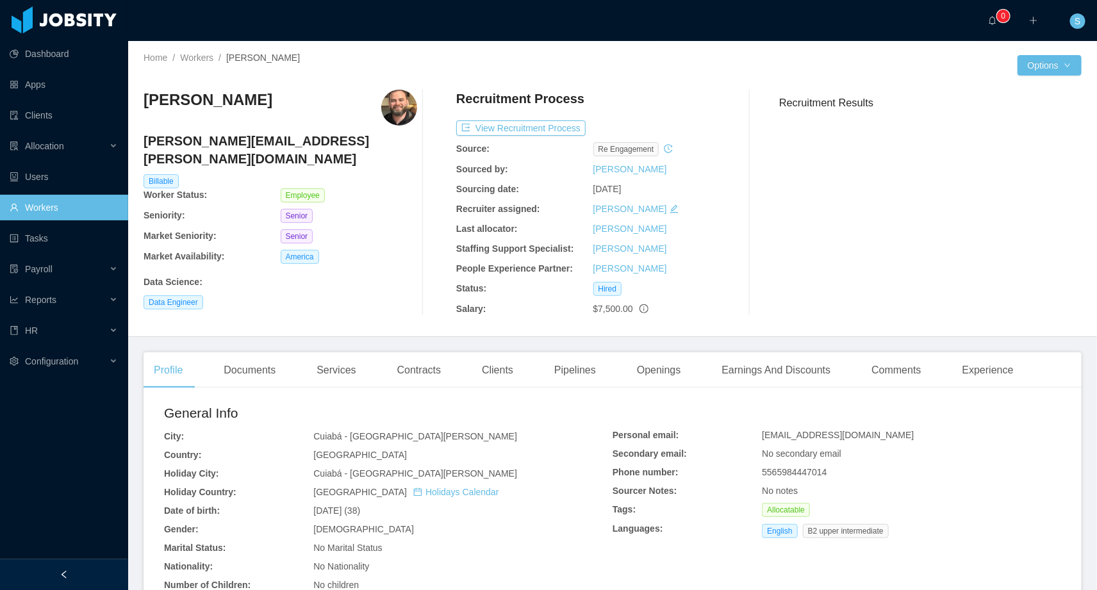
drag, startPoint x: 277, startPoint y: 94, endPoint x: 144, endPoint y: 102, distance: 133.5
click at [144, 102] on div "[PERSON_NAME]" at bounding box center [280, 108] width 274 height 36
copy h3 "[PERSON_NAME]"
drag, startPoint x: 589, startPoint y: 308, endPoint x: 631, endPoint y: 314, distance: 42.7
click at [631, 314] on div "$7,500.00" at bounding box center [661, 308] width 137 height 13
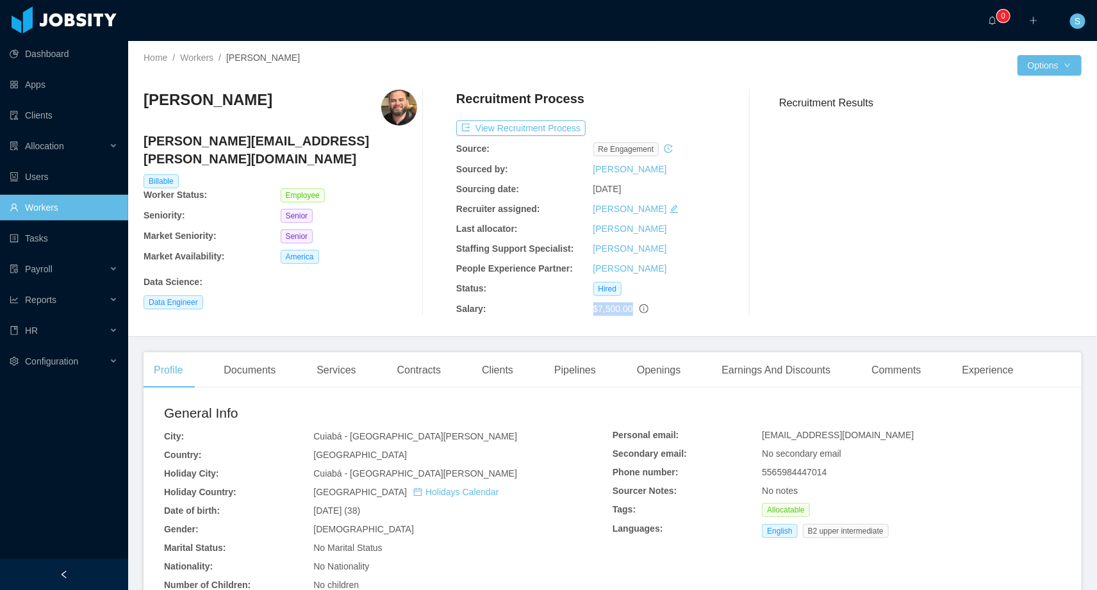
copy span "$7,500.00"
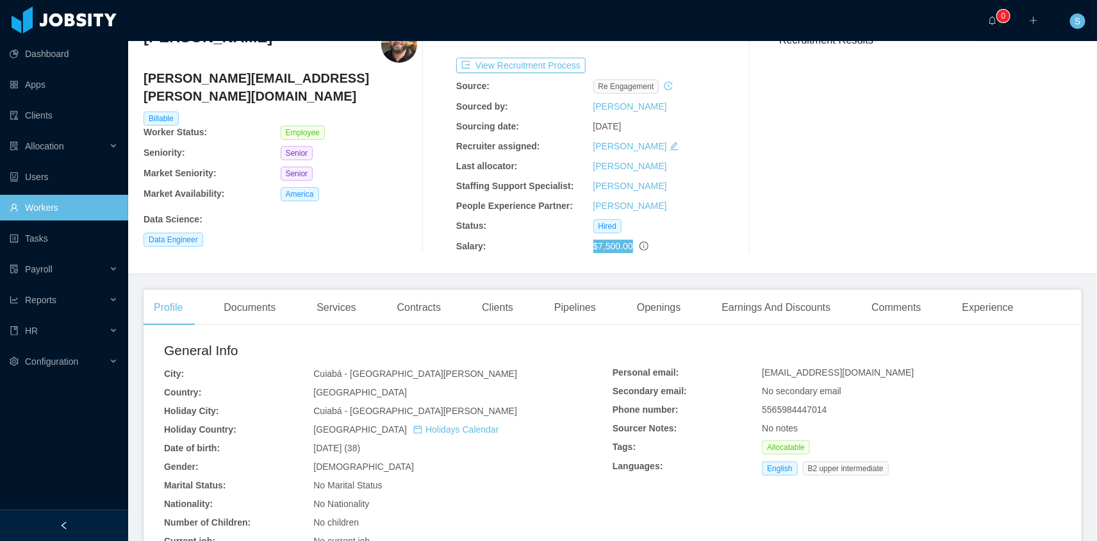
scroll to position [76, 0]
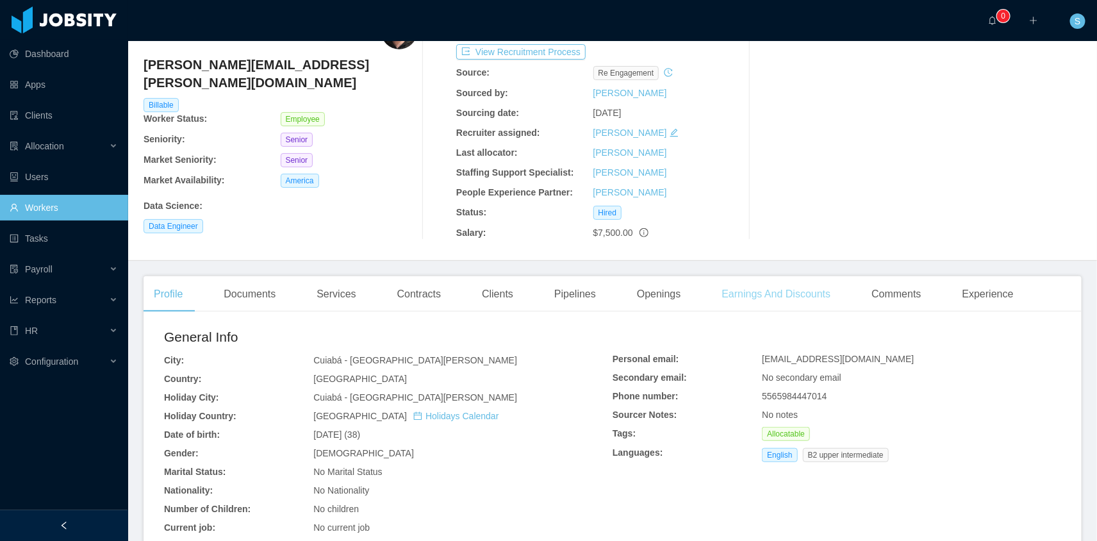
click at [783, 290] on div "Earnings And Discounts" at bounding box center [775, 294] width 129 height 36
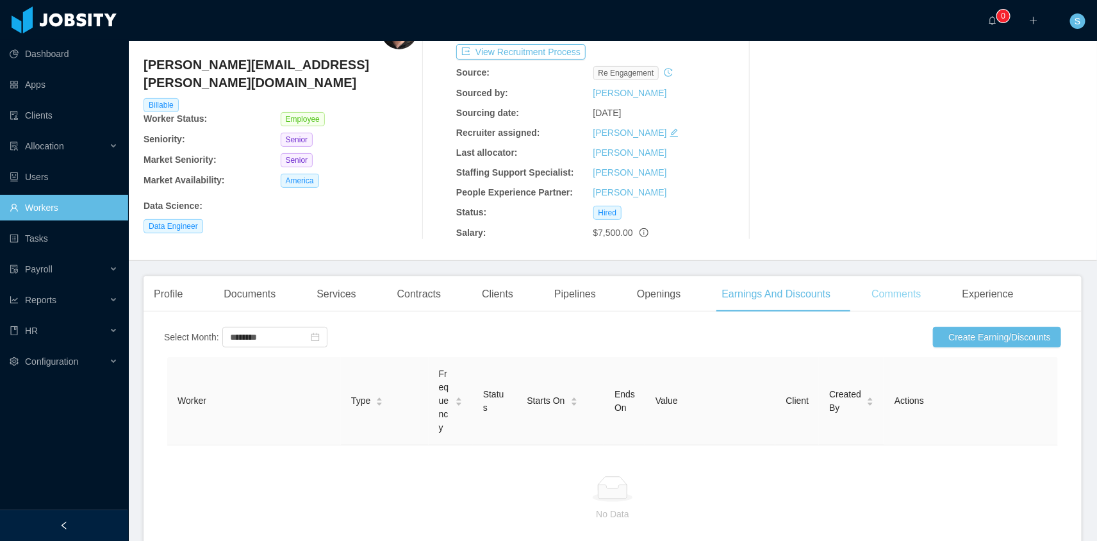
click at [891, 291] on div "Comments" at bounding box center [896, 294] width 70 height 36
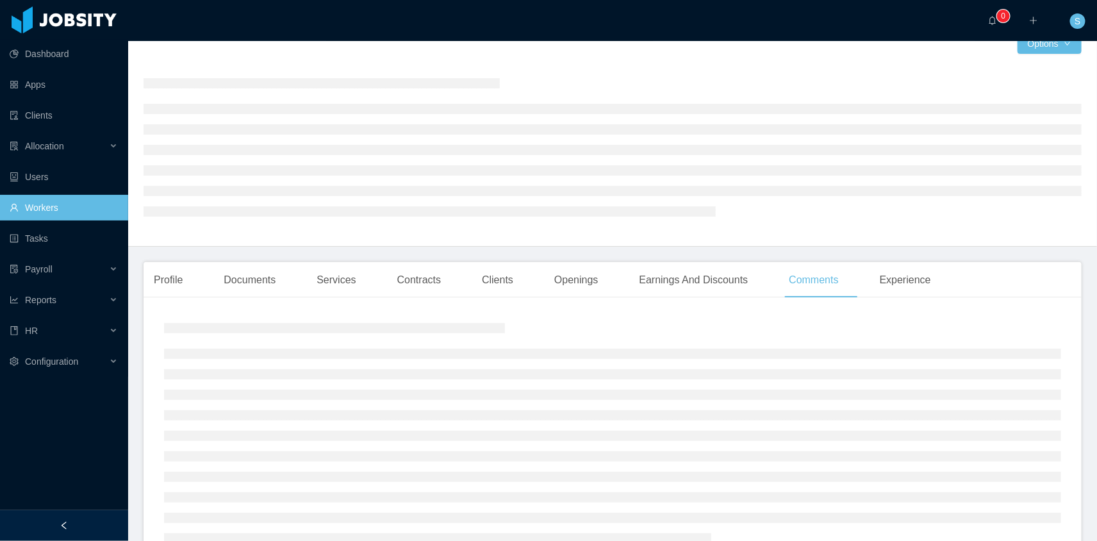
scroll to position [22, 0]
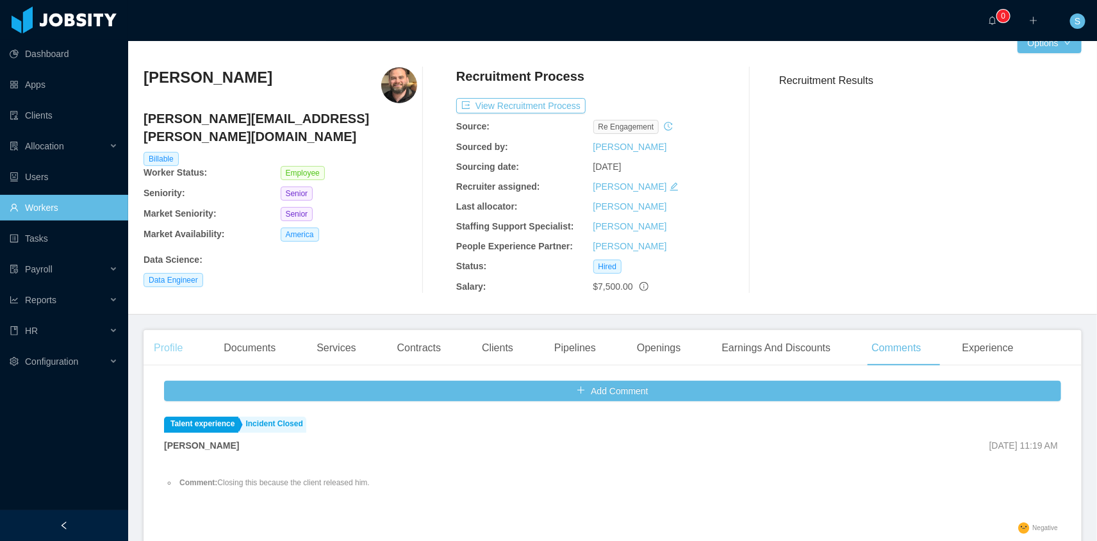
click at [174, 347] on div "Profile" at bounding box center [167, 348] width 49 height 36
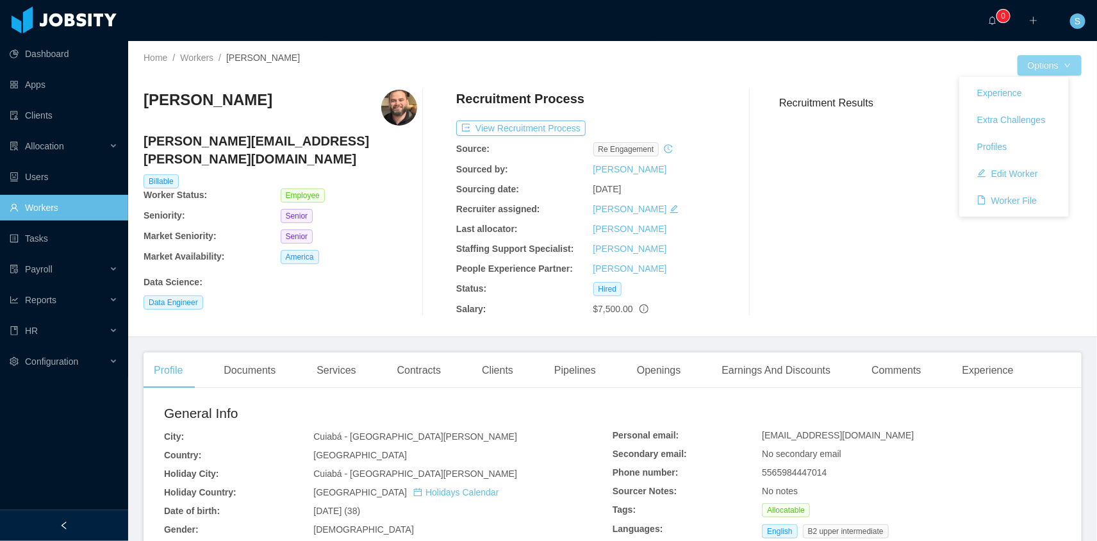
click at [1033, 66] on button "Options" at bounding box center [1049, 65] width 64 height 20
click at [1018, 179] on button "Edit Worker" at bounding box center [1007, 173] width 81 height 20
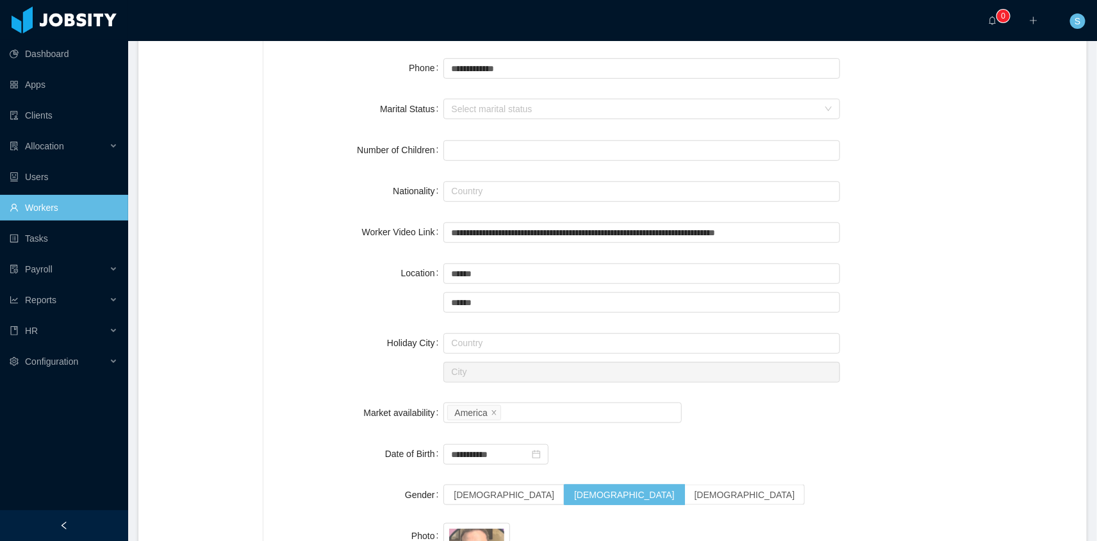
scroll to position [496, 0]
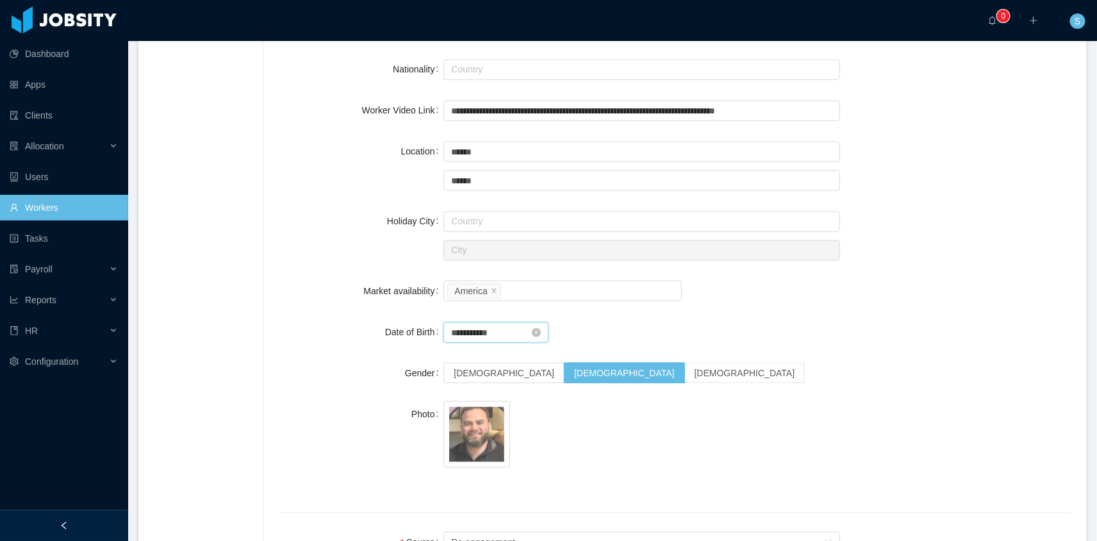
click at [463, 331] on input "**********" at bounding box center [495, 332] width 105 height 20
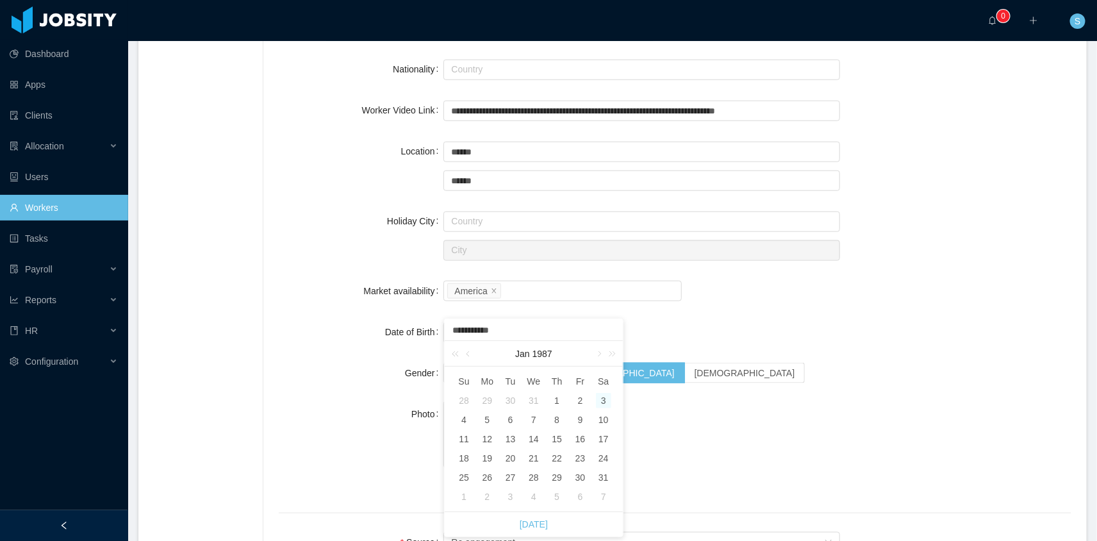
click at [751, 357] on div "**********" at bounding box center [675, 269] width 792 height 1246
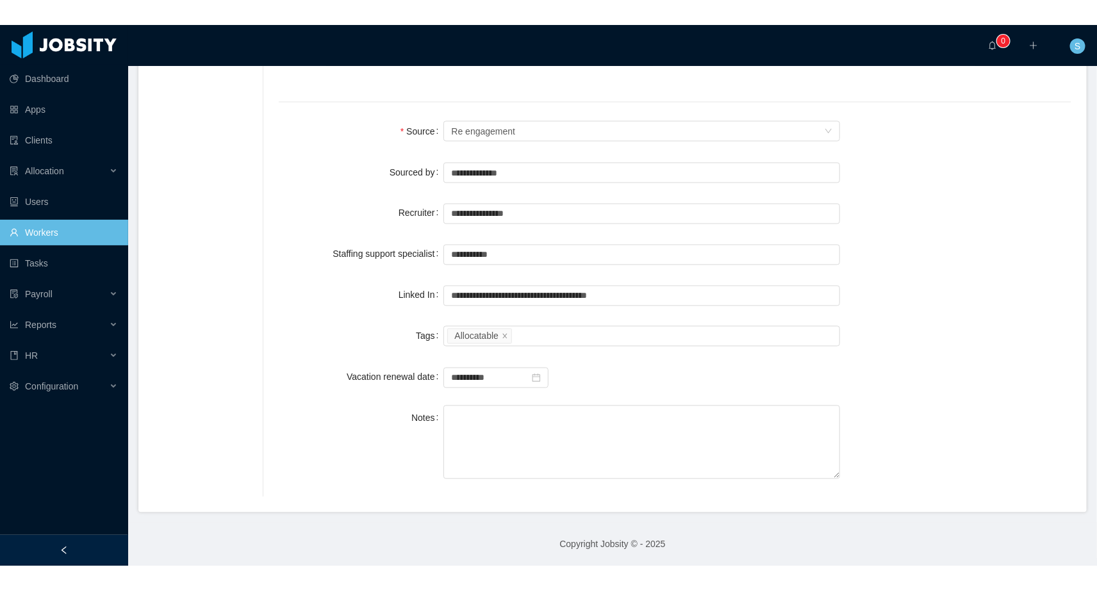
scroll to position [0, 0]
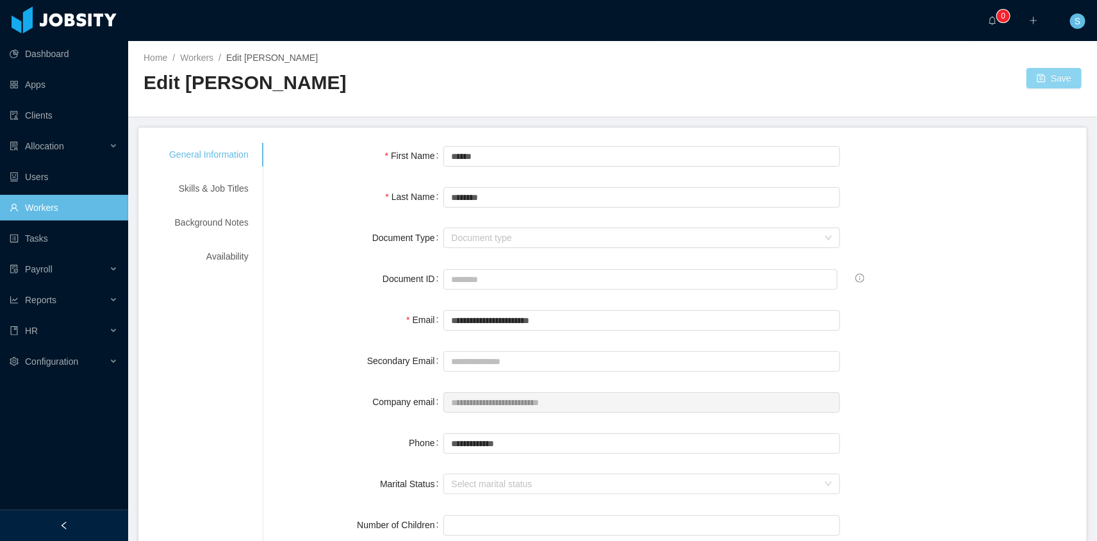
click at [1037, 78] on button "Save" at bounding box center [1053, 78] width 55 height 20
